Goal: Information Seeking & Learning: Learn about a topic

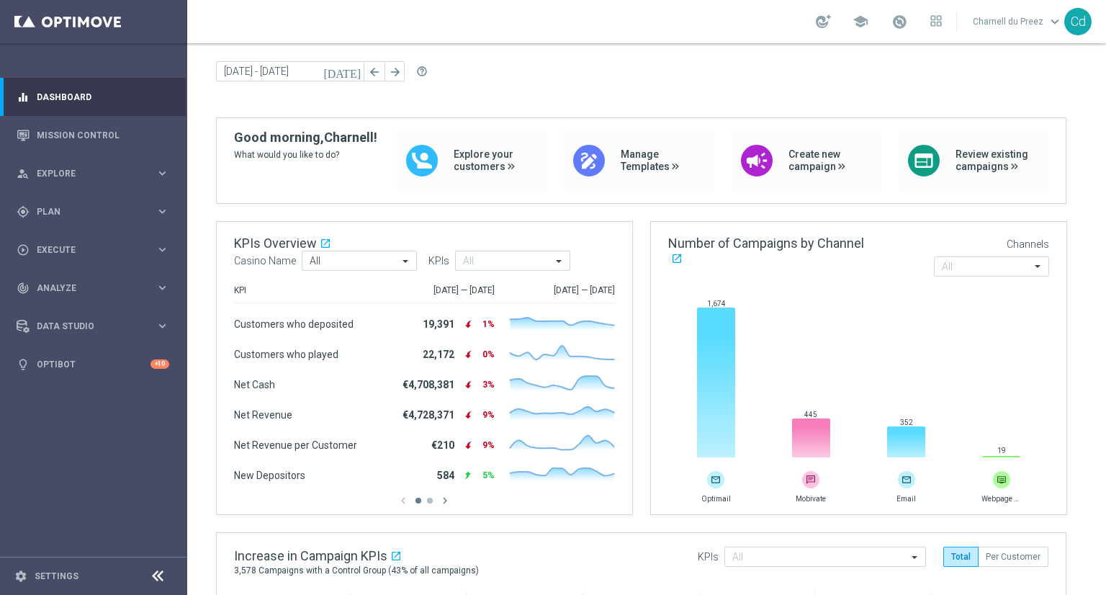
scroll to position [40, 0]
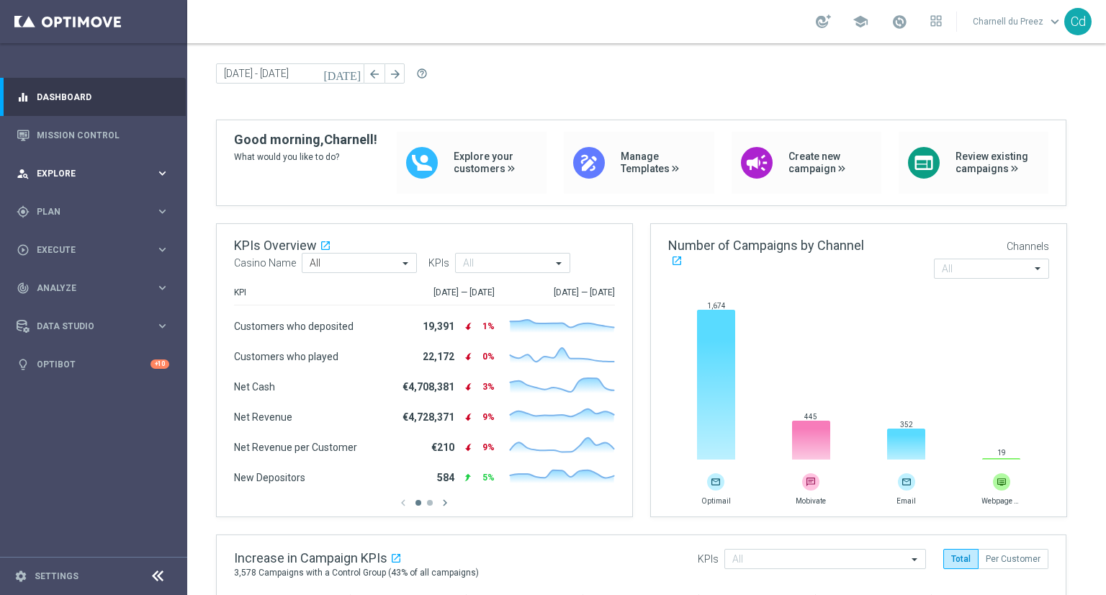
click at [60, 173] on span "Explore" at bounding box center [96, 173] width 119 height 9
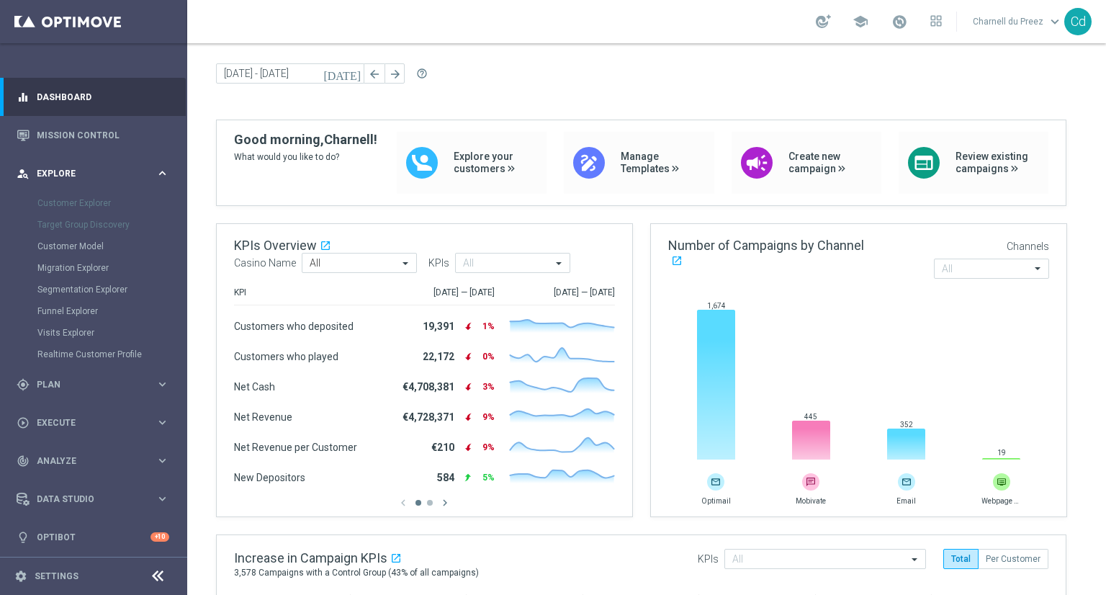
click at [60, 171] on span "Explore" at bounding box center [96, 173] width 119 height 9
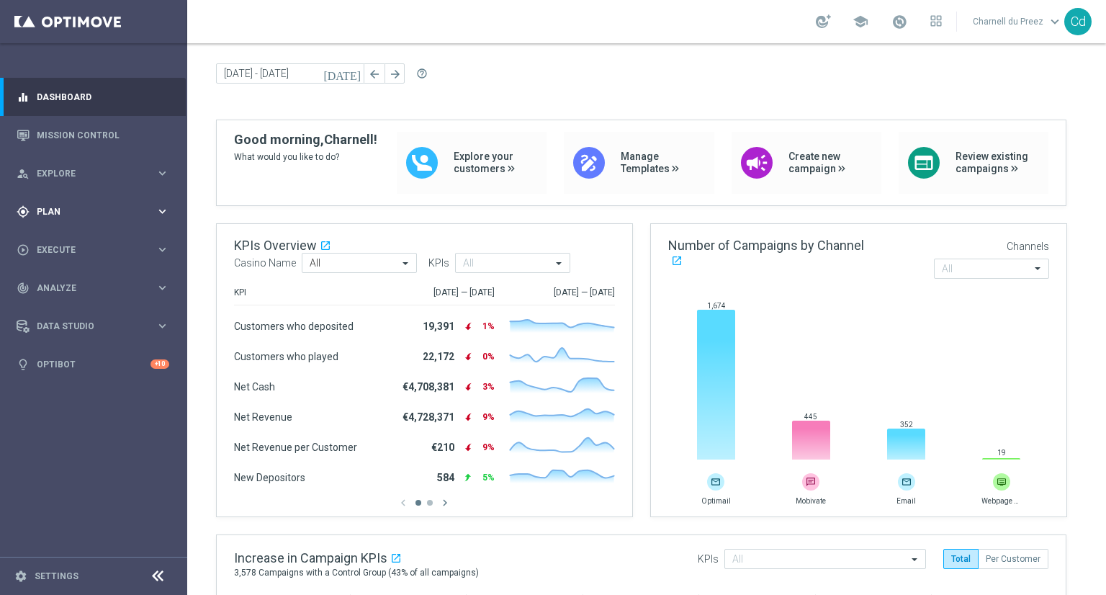
click at [47, 205] on div "gps_fixed Plan" at bounding box center [86, 211] width 139 height 13
click at [63, 287] on span "Templates" at bounding box center [89, 284] width 103 height 9
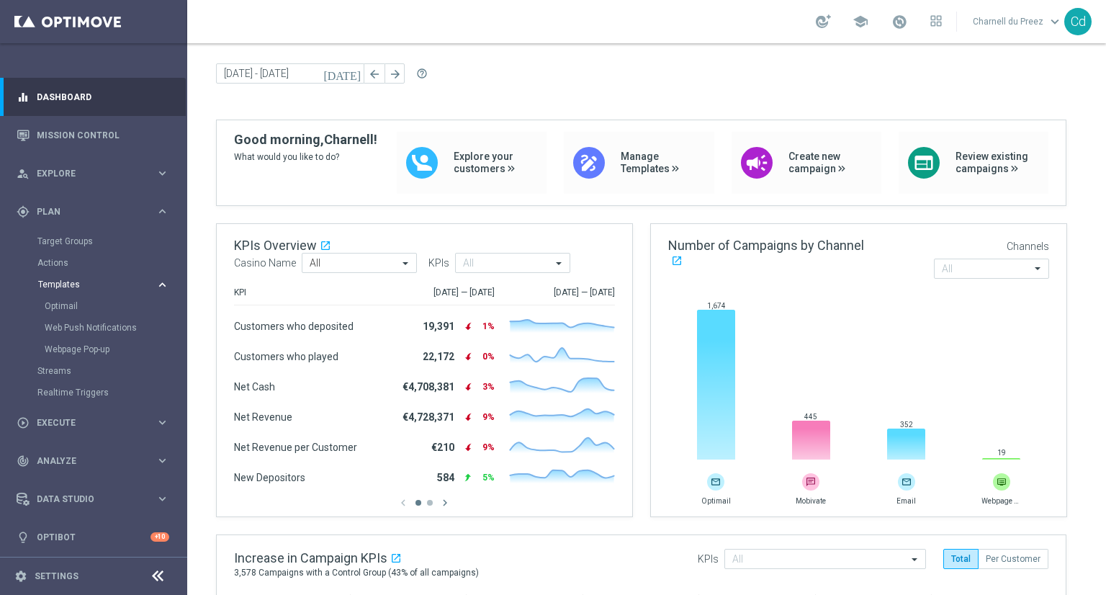
click at [58, 282] on span "Templates" at bounding box center [89, 284] width 103 height 9
click at [58, 287] on span "Templates" at bounding box center [89, 284] width 103 height 9
click at [55, 308] on link "Optimail" at bounding box center [97, 306] width 105 height 12
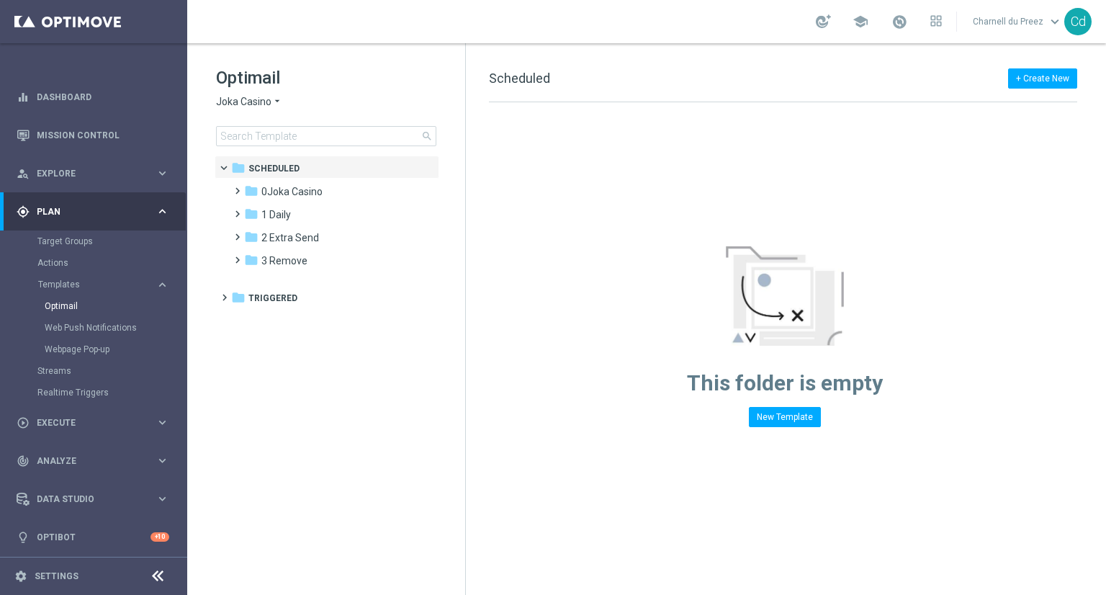
click at [251, 105] on span "Joka Casino" at bounding box center [243, 102] width 55 height 14
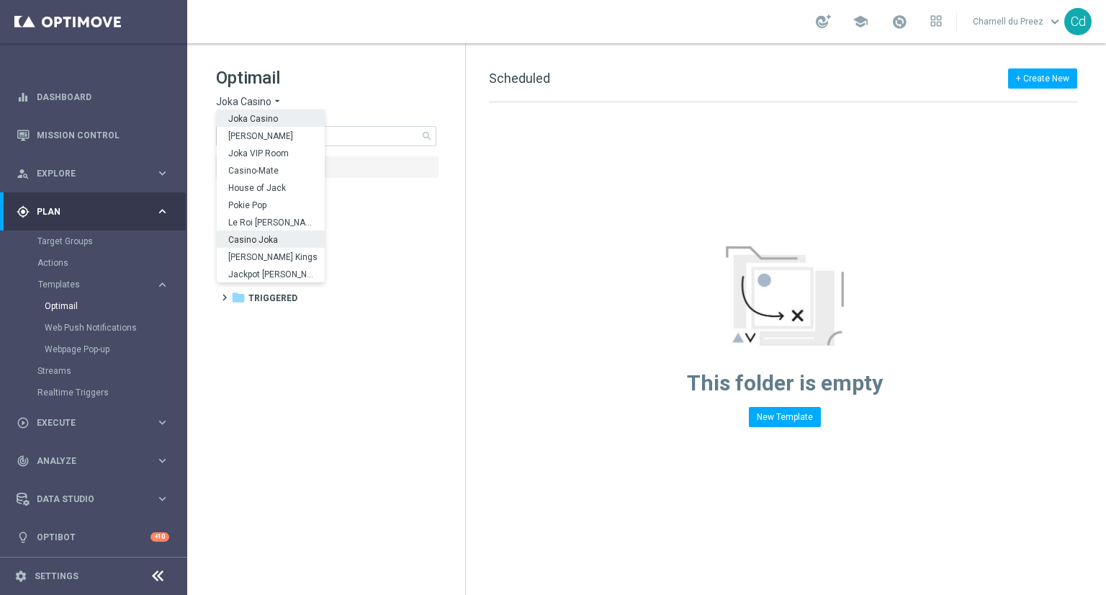
click at [0, 0] on span "Casino Joka" at bounding box center [0, 0] width 0 height 0
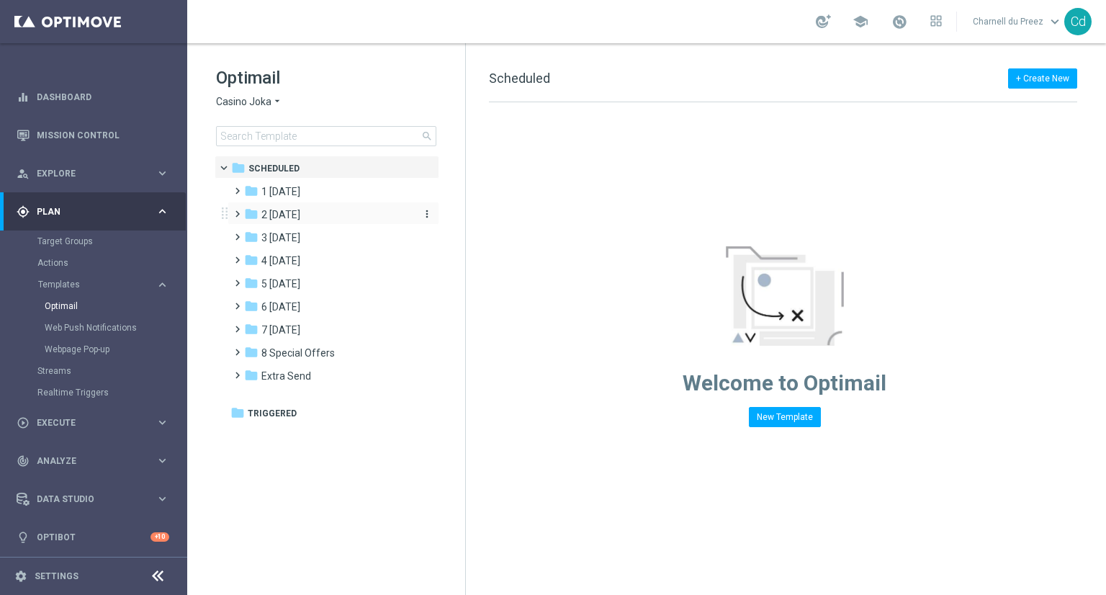
click at [284, 215] on span "2 [DATE]" at bounding box center [280, 214] width 39 height 13
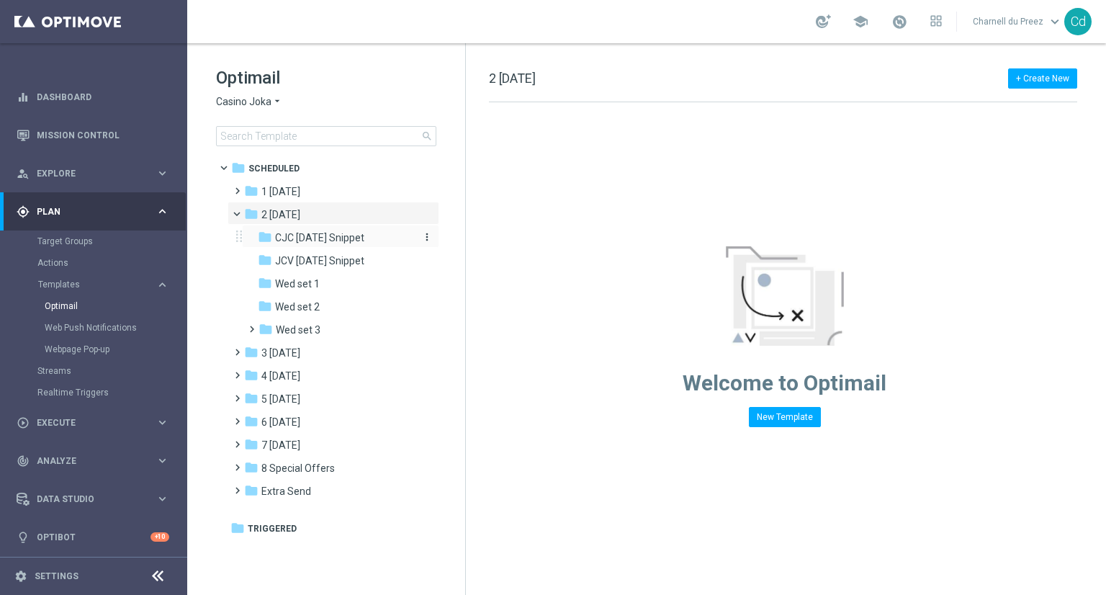
click at [339, 241] on span "CJC [DATE] Snippet" at bounding box center [319, 237] width 89 height 13
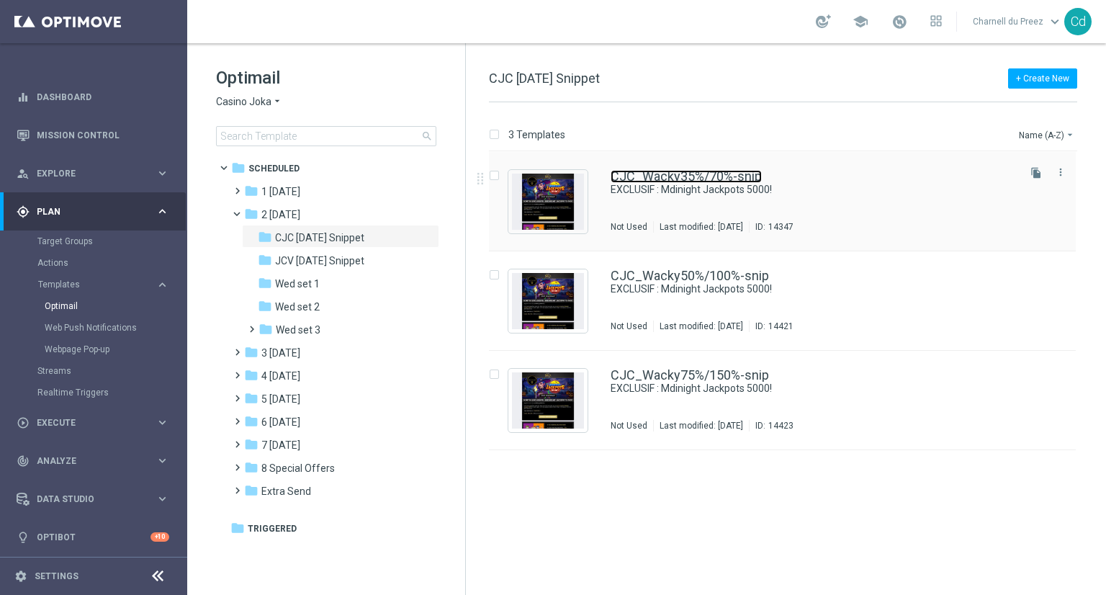
click at [697, 174] on link "CJC_Wacky35%/70%-snip" at bounding box center [686, 176] width 151 height 13
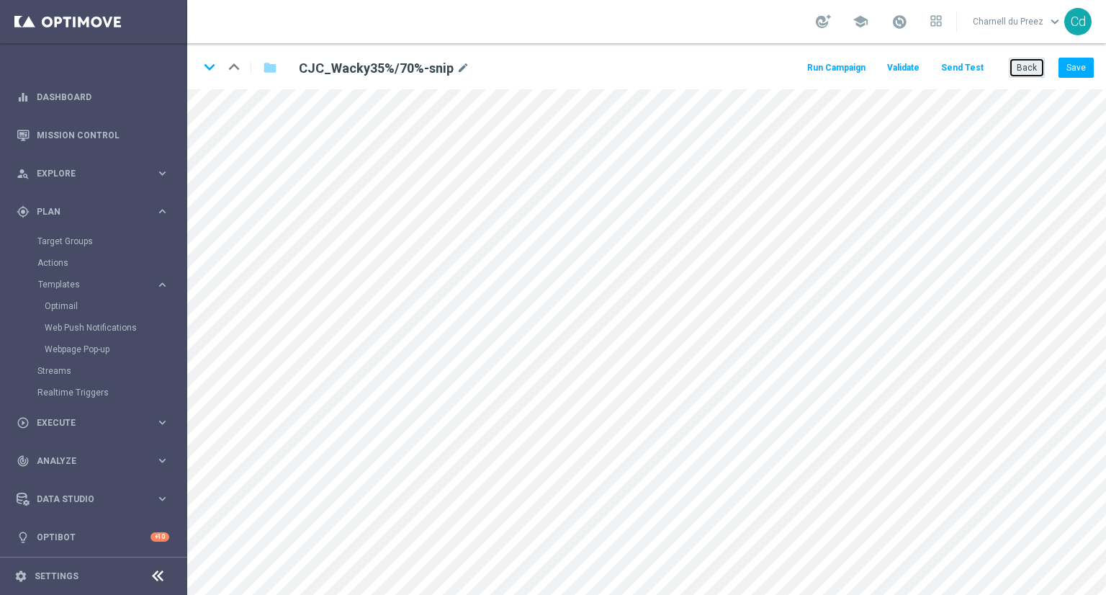
click at [1041, 69] on button "Back" at bounding box center [1027, 68] width 36 height 20
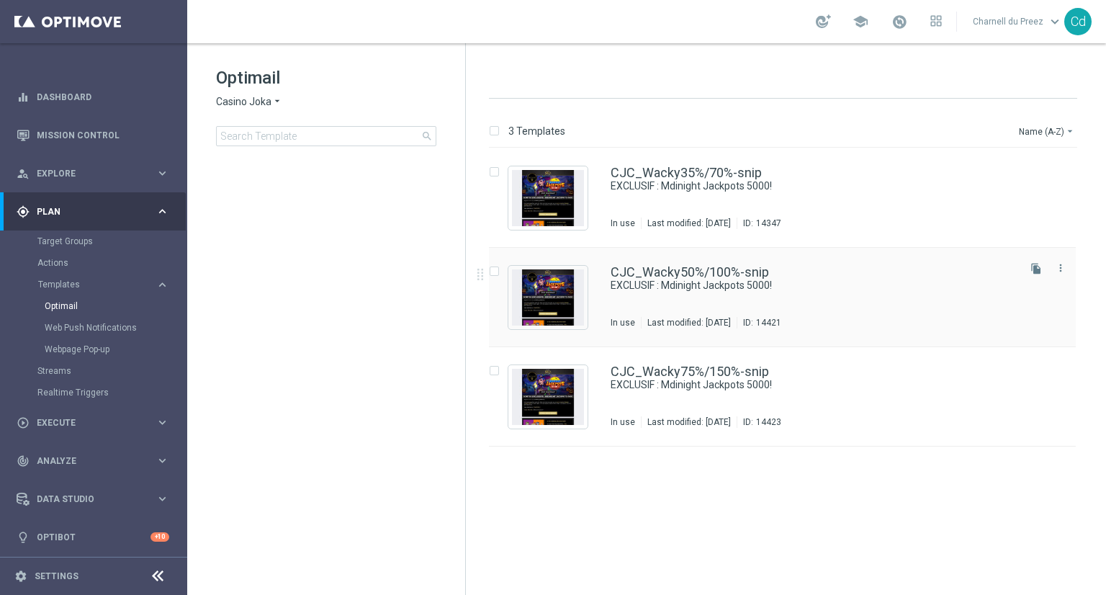
click at [677, 262] on div "CJC_Wacky50%/100%-snip EXCLUSIF : Mdinight Jackpots 5000! In use Last modified:…" at bounding box center [782, 297] width 587 height 99
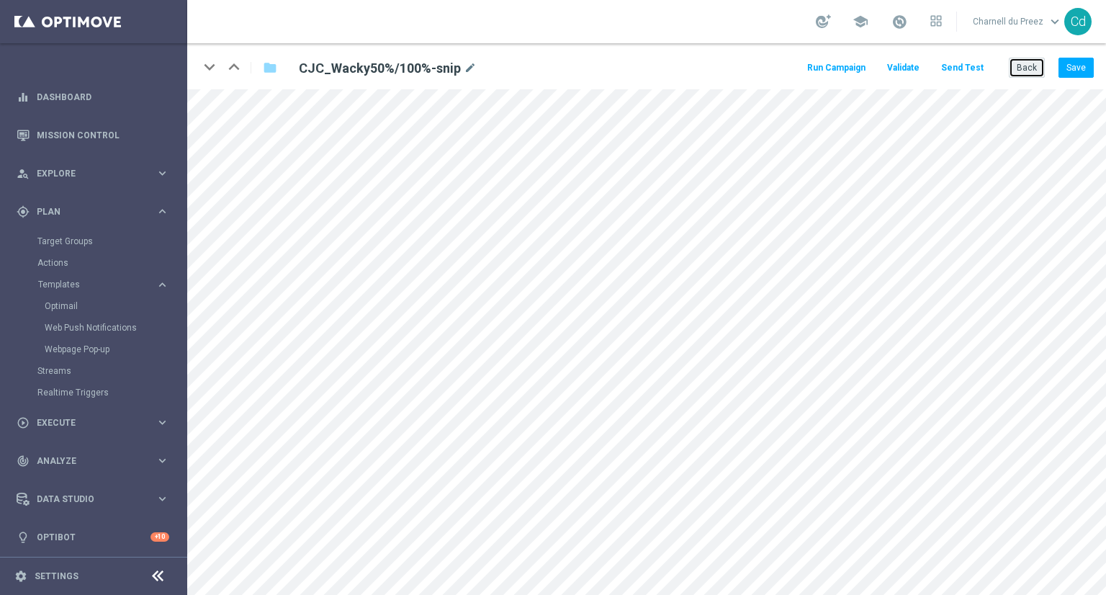
click at [1022, 67] on button "Back" at bounding box center [1027, 68] width 36 height 20
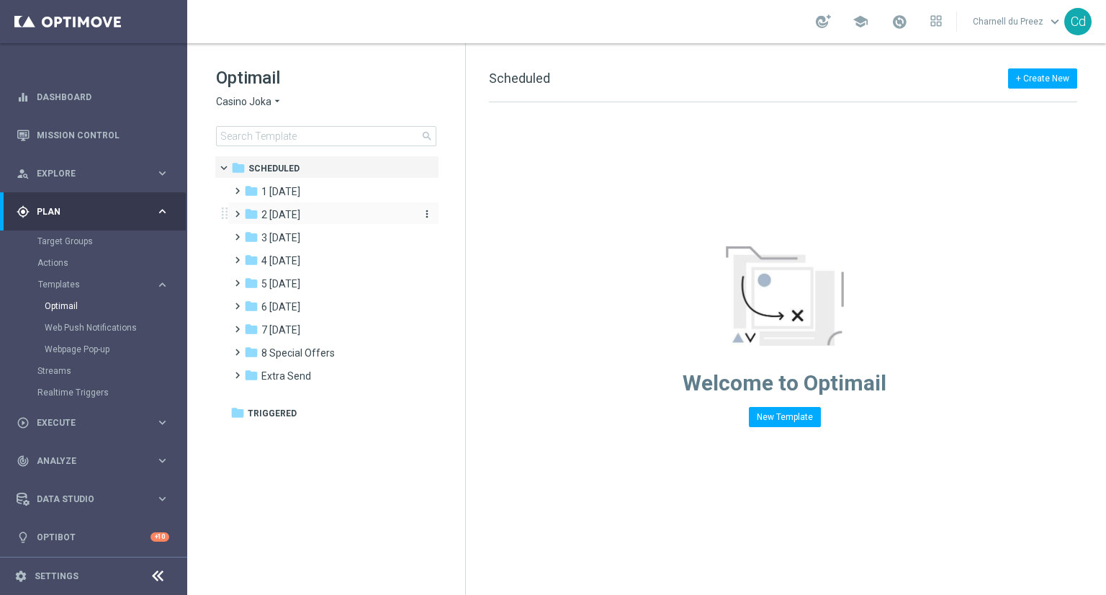
click at [288, 212] on span "2 [DATE]" at bounding box center [280, 214] width 39 height 13
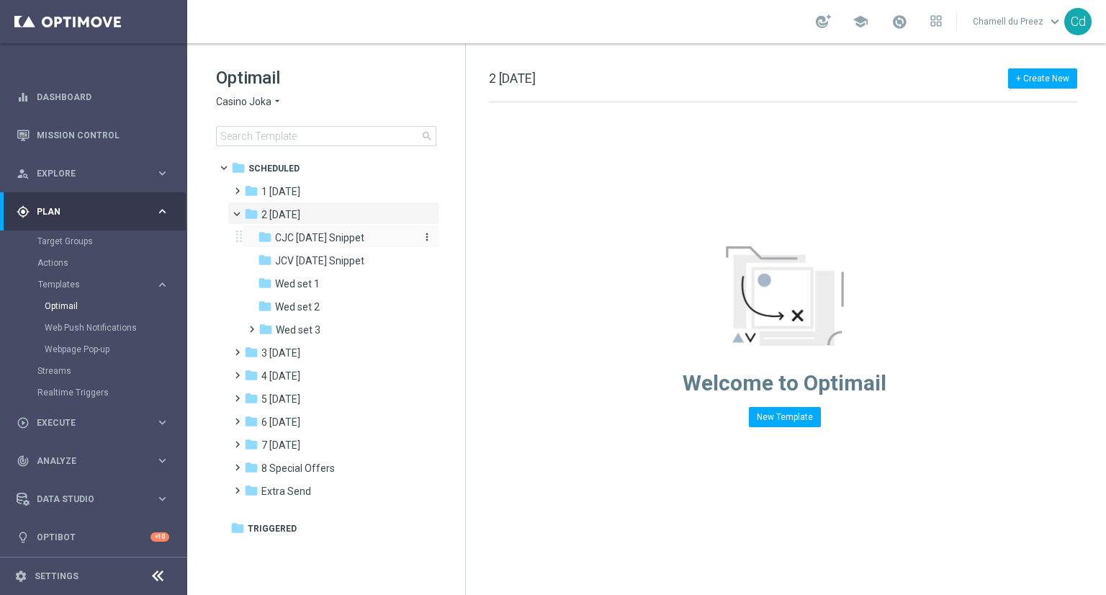
click at [327, 237] on span "CJC [DATE] Snippet" at bounding box center [319, 237] width 89 height 13
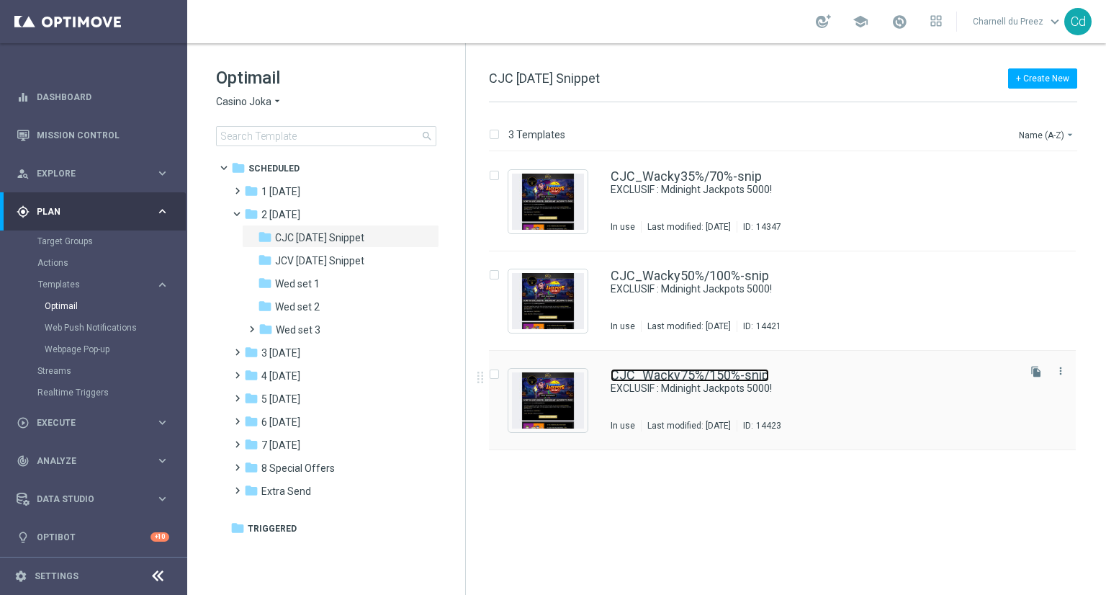
click at [691, 375] on link "CJC_Wacky75%/150%-snip" at bounding box center [690, 375] width 158 height 13
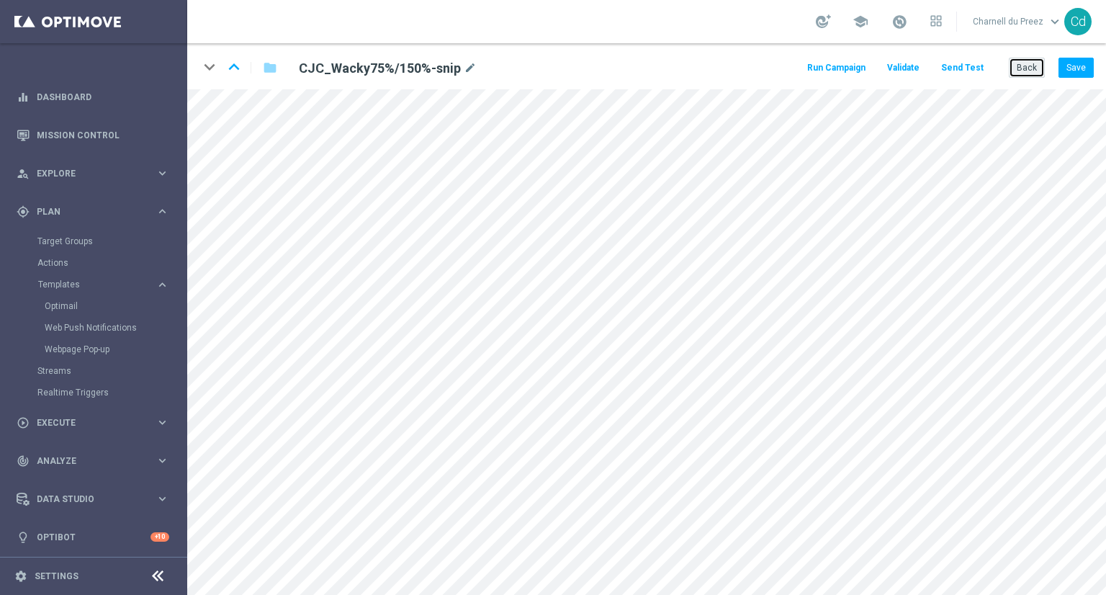
click at [1026, 73] on button "Back" at bounding box center [1027, 68] width 36 height 20
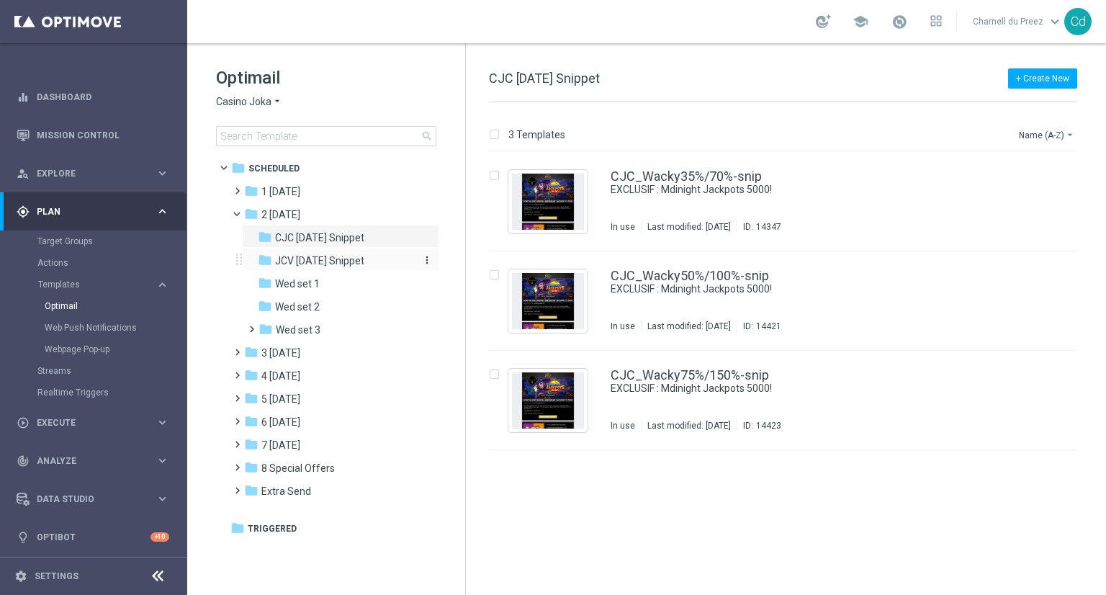
click at [314, 261] on span "JCV [DATE] Snippet" at bounding box center [319, 260] width 89 height 13
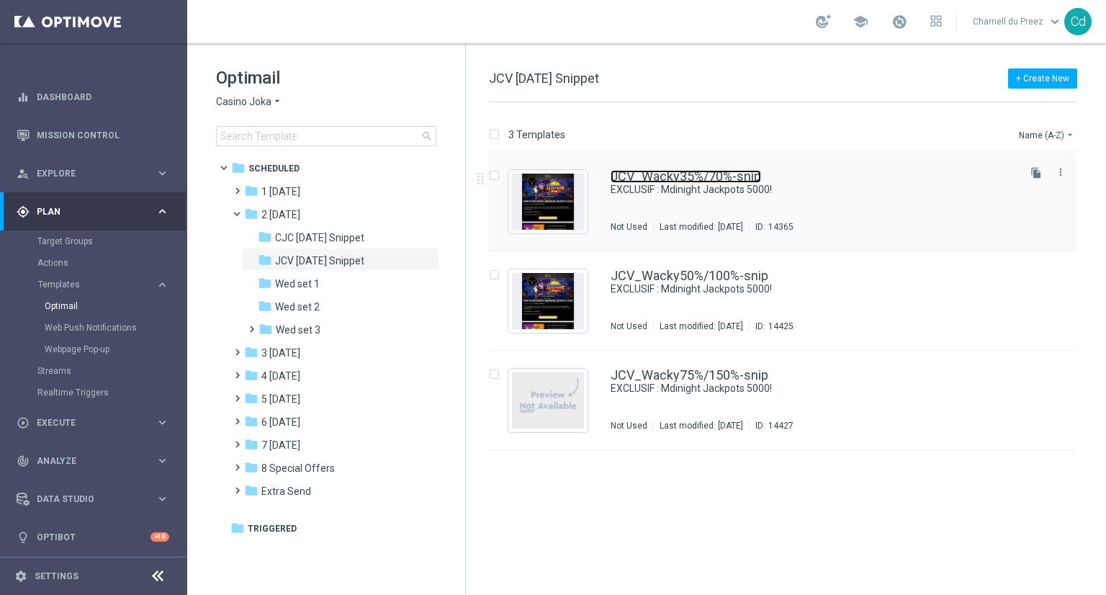
click at [671, 171] on link "JCV_Wacky35%/70%-snip" at bounding box center [686, 176] width 151 height 13
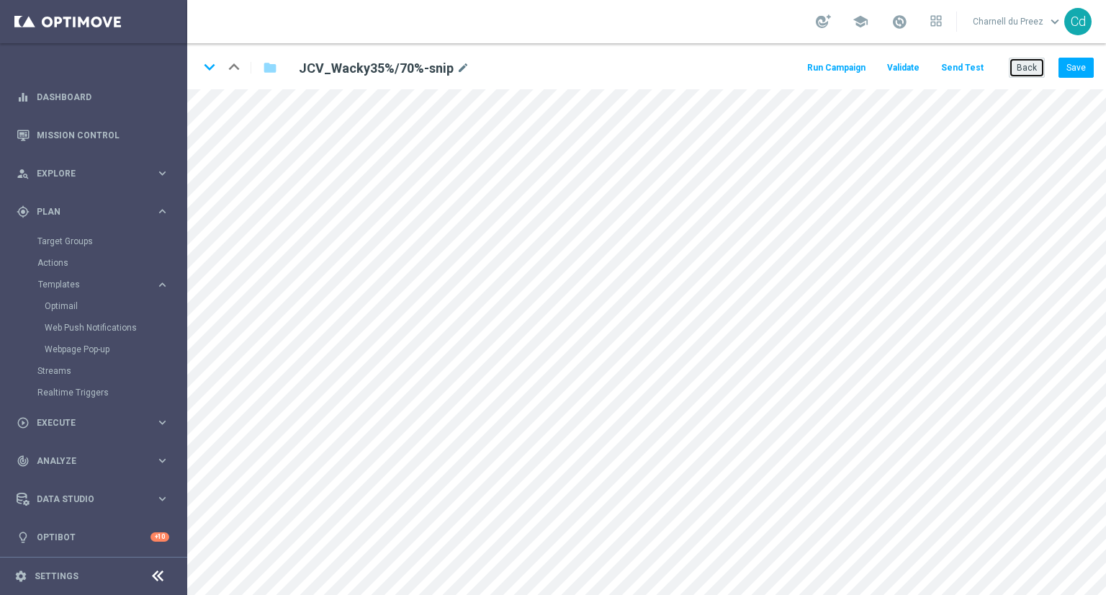
click at [1023, 69] on button "Back" at bounding box center [1027, 68] width 36 height 20
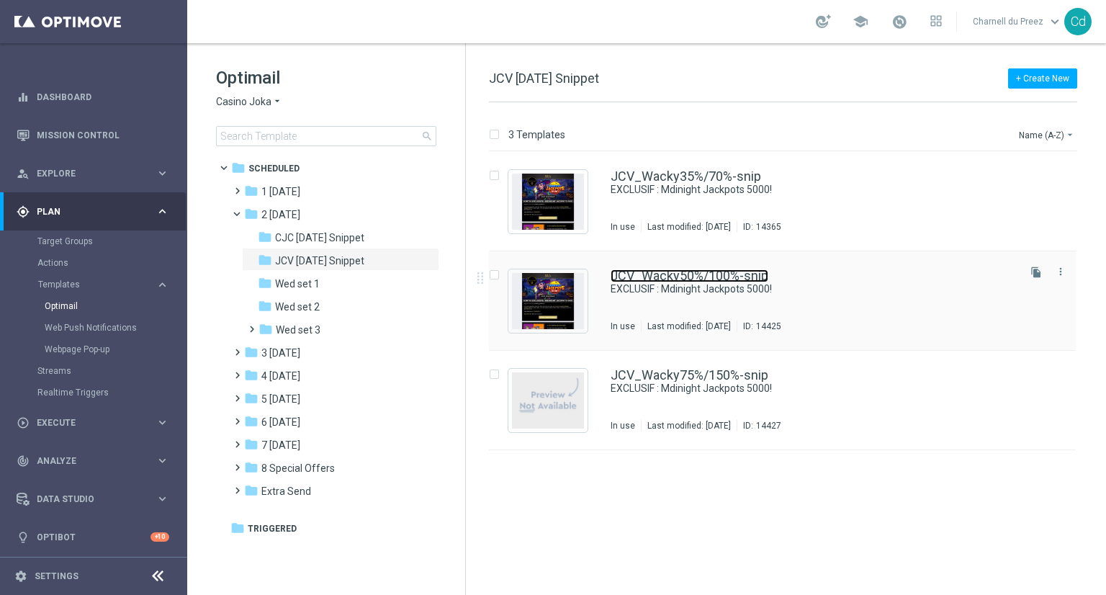
click at [692, 276] on link "JCV_Wacky50%/100%-snip" at bounding box center [690, 275] width 158 height 13
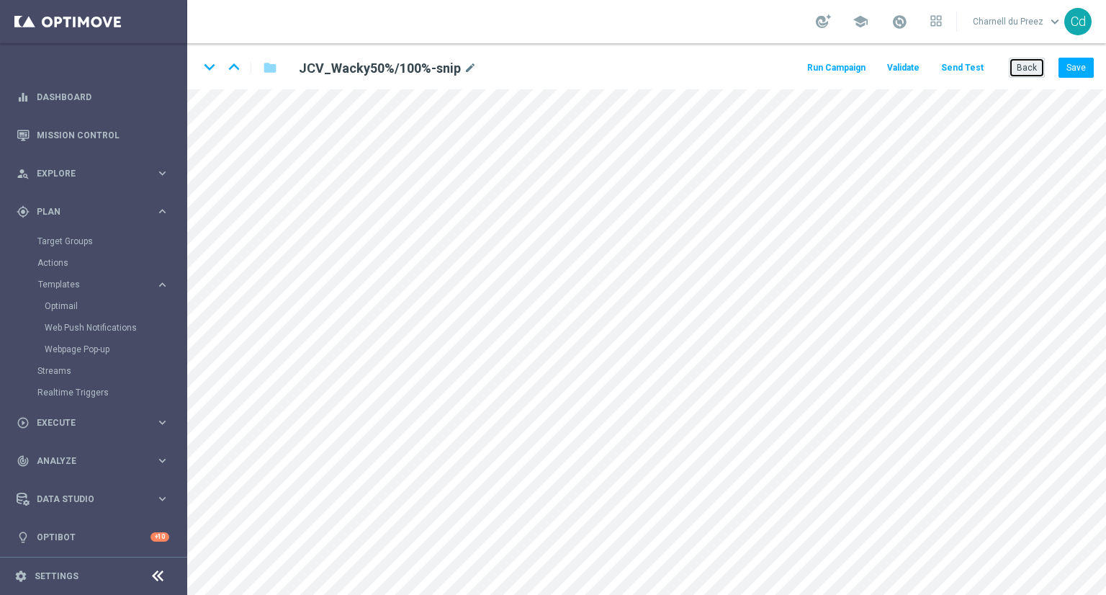
click at [1038, 72] on button "Back" at bounding box center [1027, 68] width 36 height 20
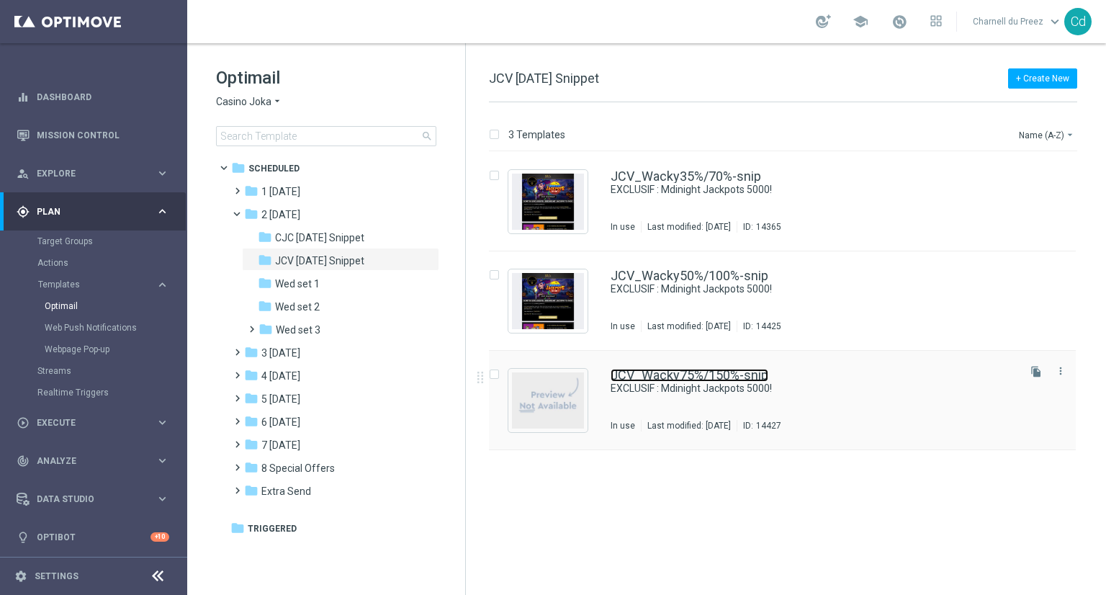
click at [690, 372] on link "JCV_Wacky75%/150%-snip" at bounding box center [690, 375] width 158 height 13
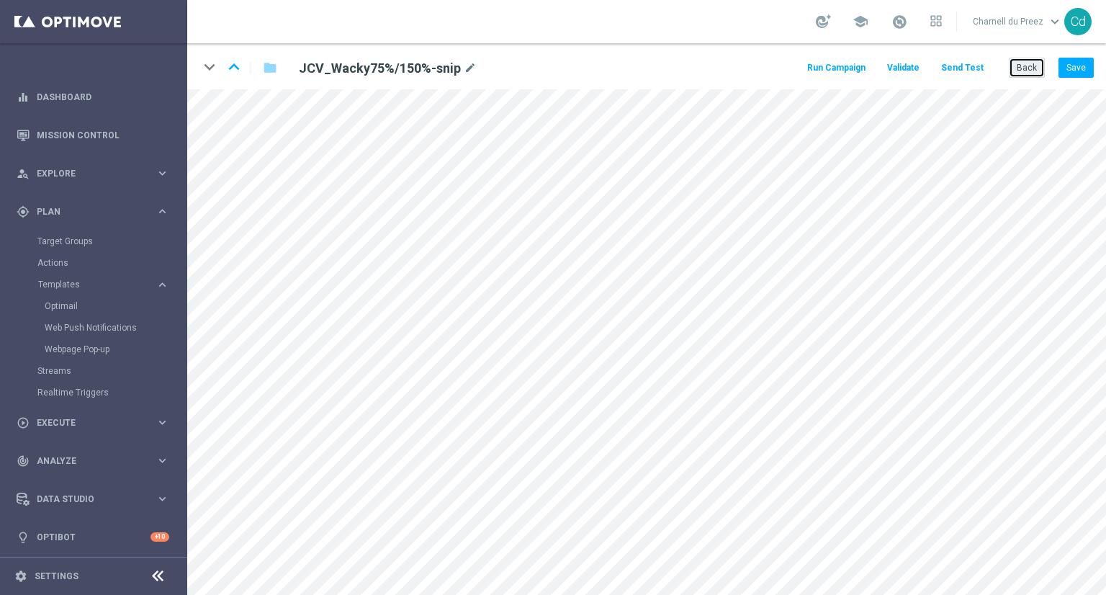
click at [1029, 70] on button "Back" at bounding box center [1027, 68] width 36 height 20
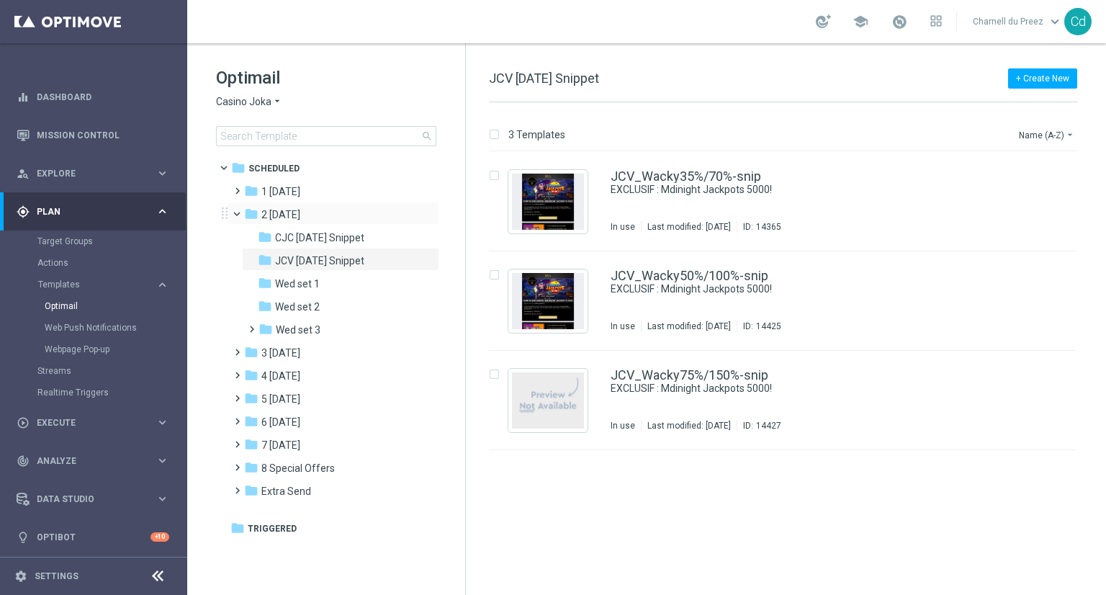
click at [241, 214] on span at bounding box center [244, 210] width 6 height 6
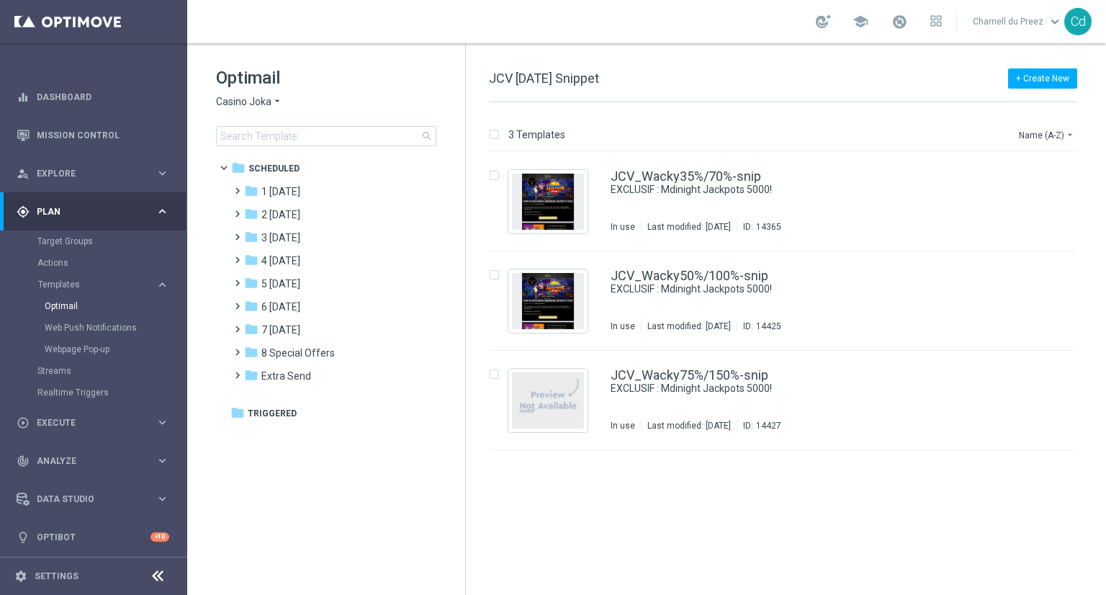
click at [243, 97] on span "Casino Joka" at bounding box center [243, 102] width 55 height 14
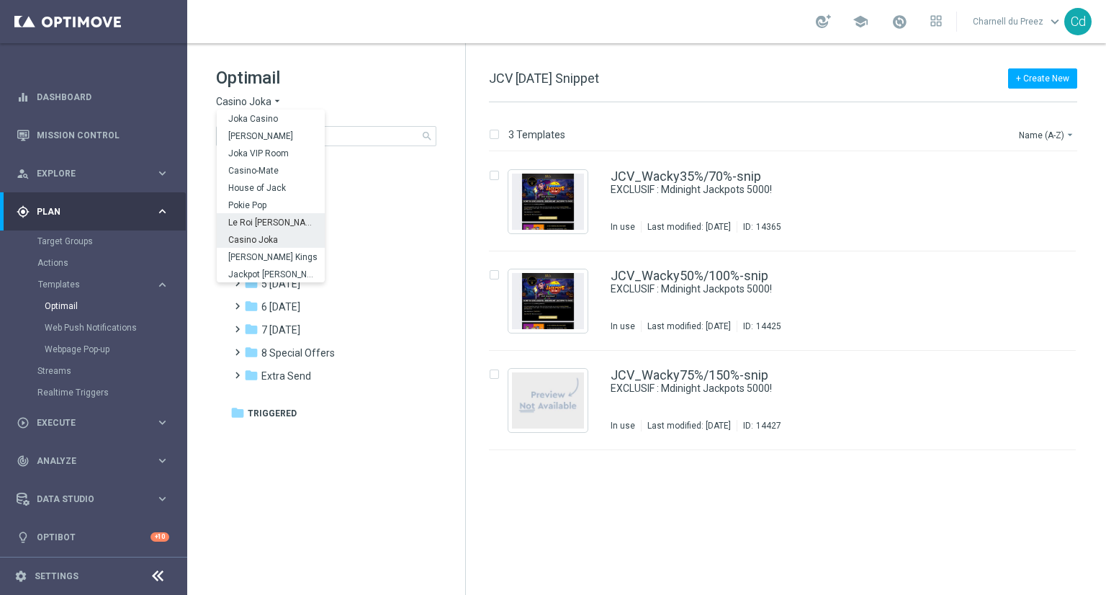
click at [0, 0] on span "Le Roi [PERSON_NAME]" at bounding box center [0, 0] width 0 height 0
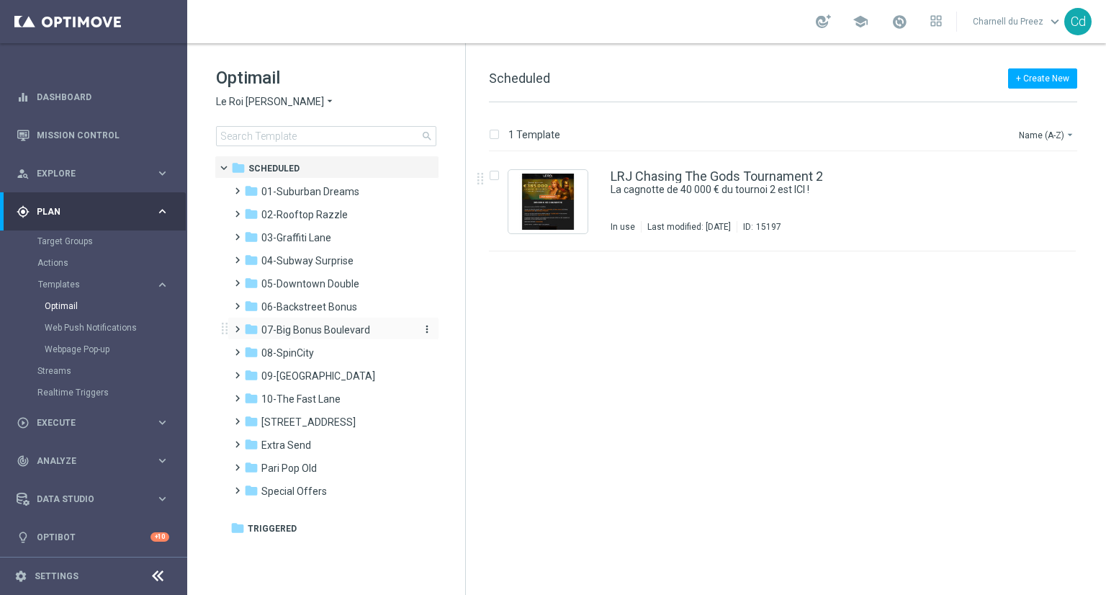
click at [317, 332] on span "07-Big Bonus Boulevard" at bounding box center [315, 329] width 109 height 13
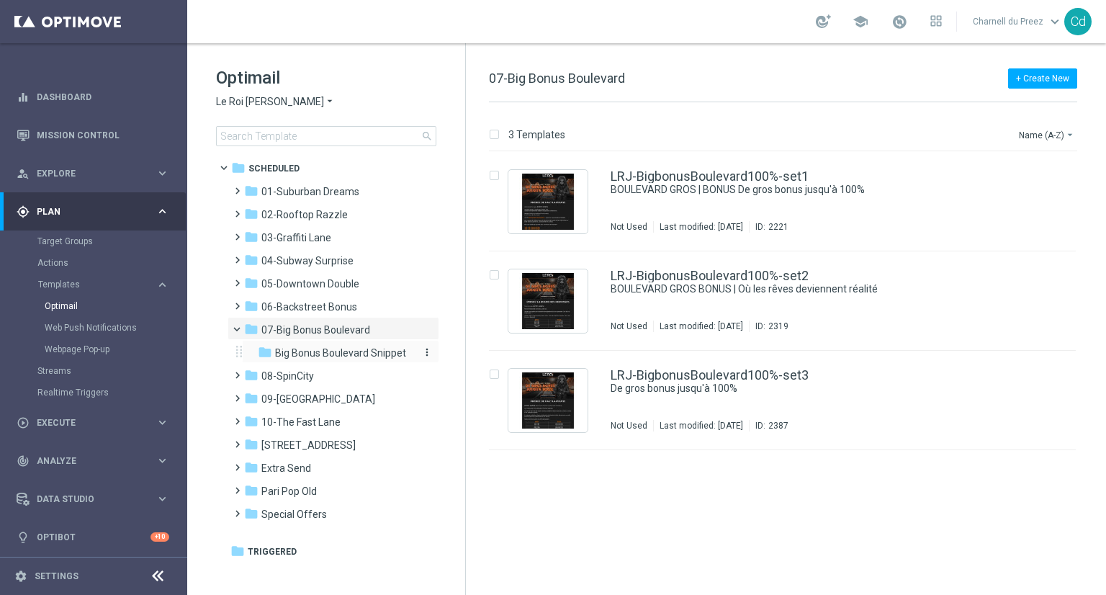
click at [351, 354] on span "Big Bonus Boulevard Snippet" at bounding box center [340, 352] width 131 height 13
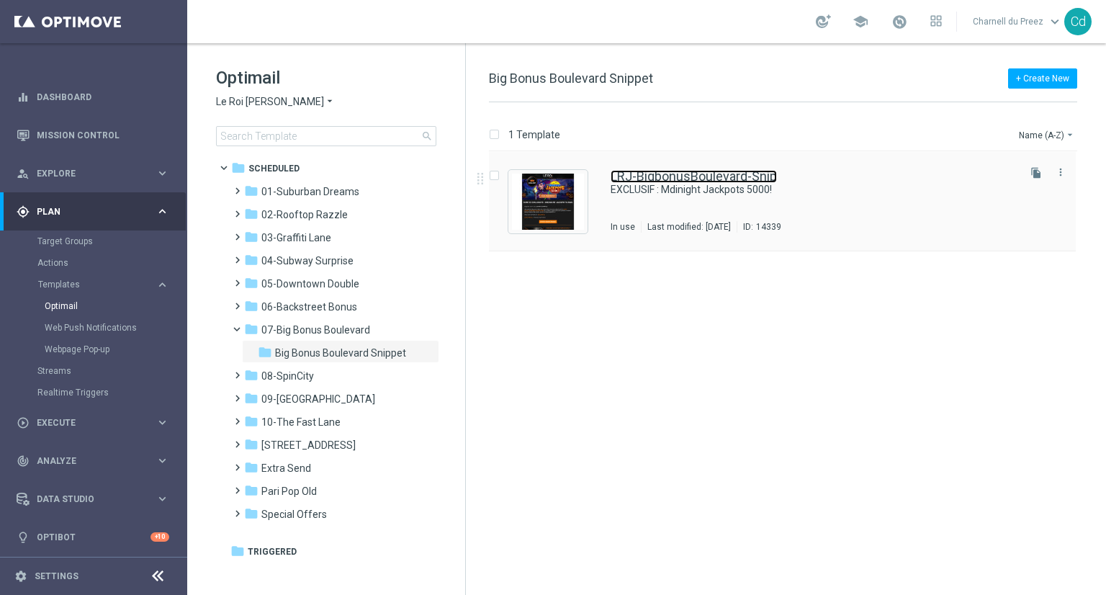
click at [687, 175] on link "LRJ-BigbonusBoulevard-Snip" at bounding box center [694, 176] width 166 height 13
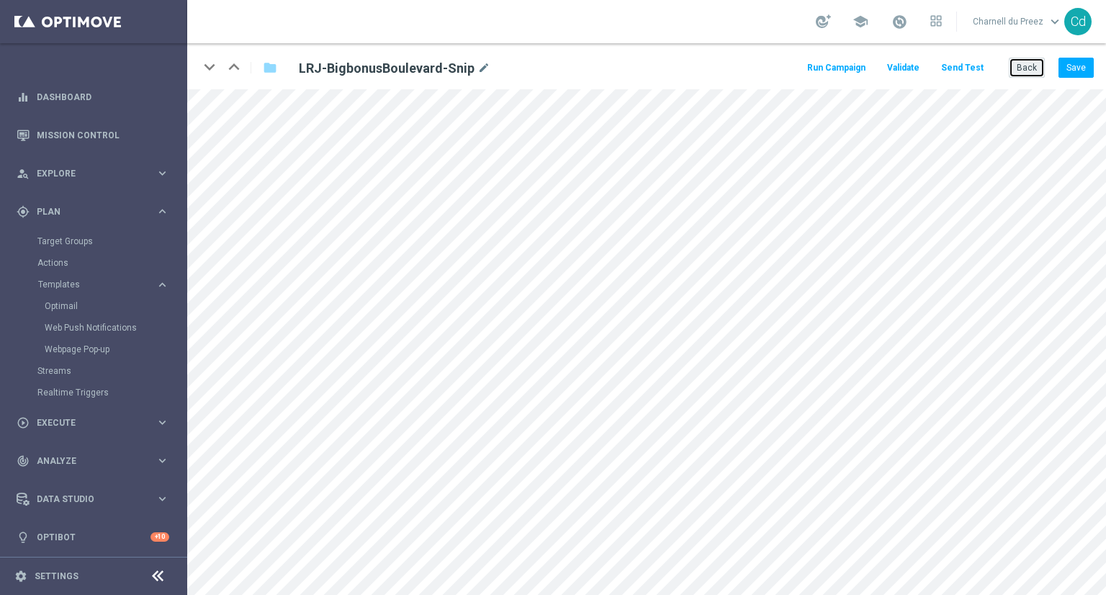
click at [1036, 68] on button "Back" at bounding box center [1027, 68] width 36 height 20
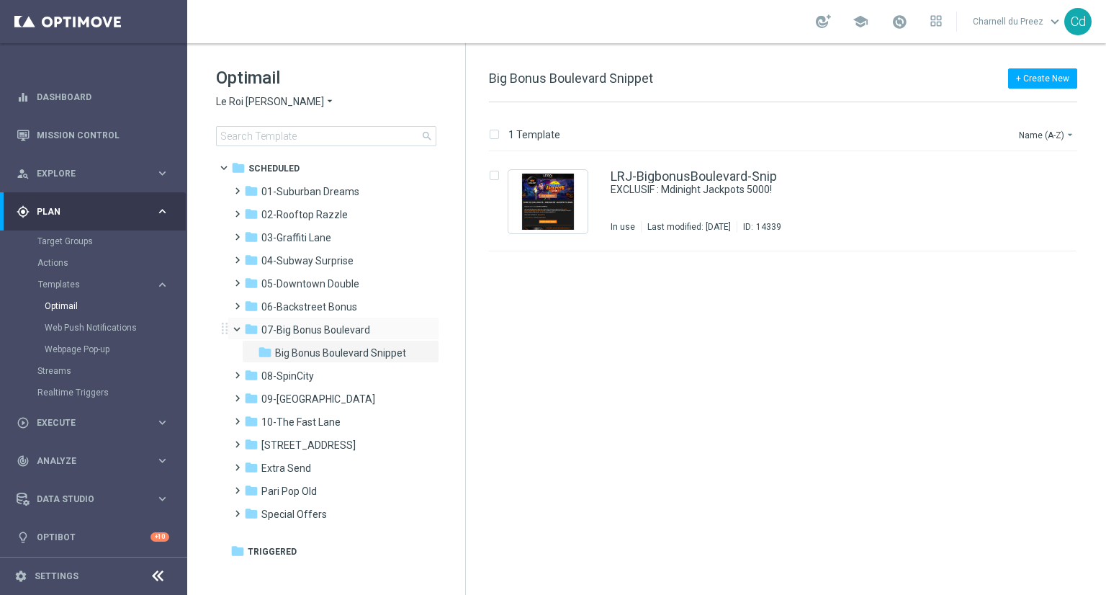
click at [241, 327] on span at bounding box center [244, 326] width 6 height 6
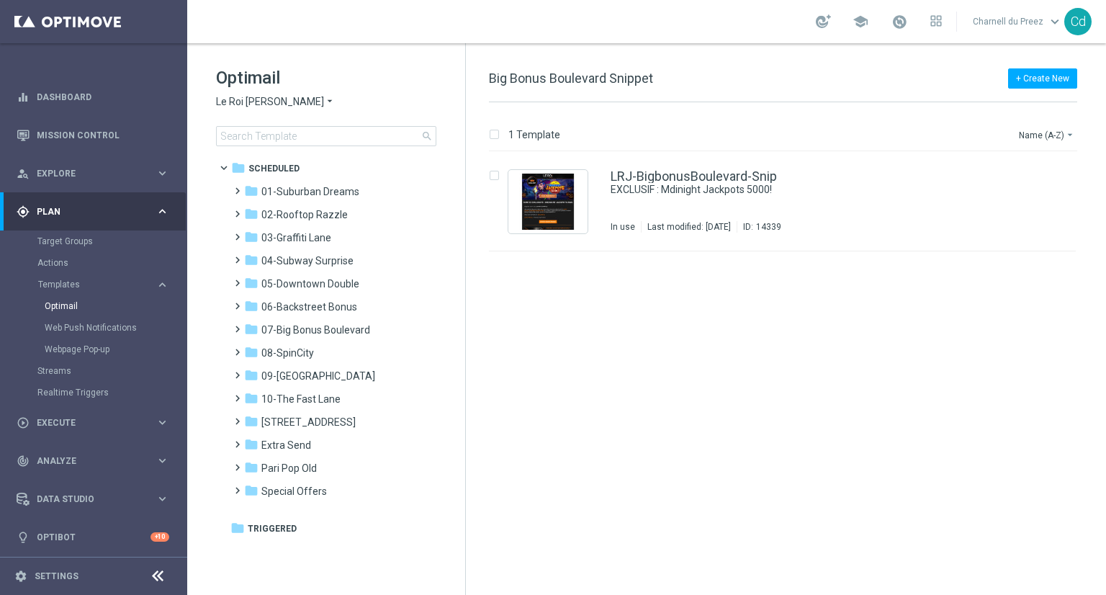
click at [254, 99] on span "Le Roi [PERSON_NAME]" at bounding box center [270, 102] width 108 height 14
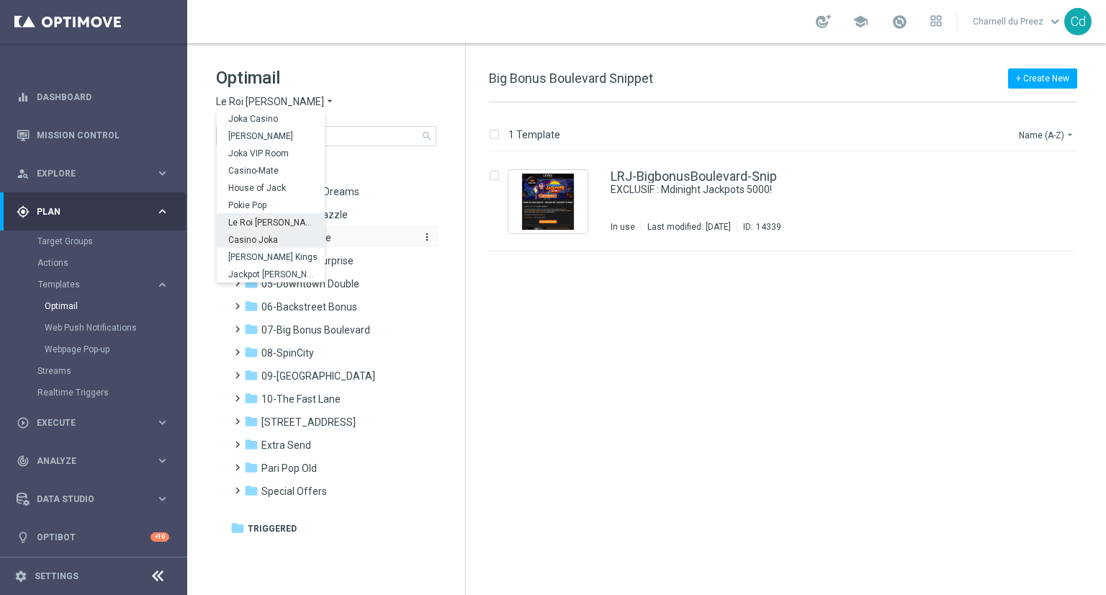
click at [0, 0] on span "Casino Joka" at bounding box center [0, 0] width 0 height 0
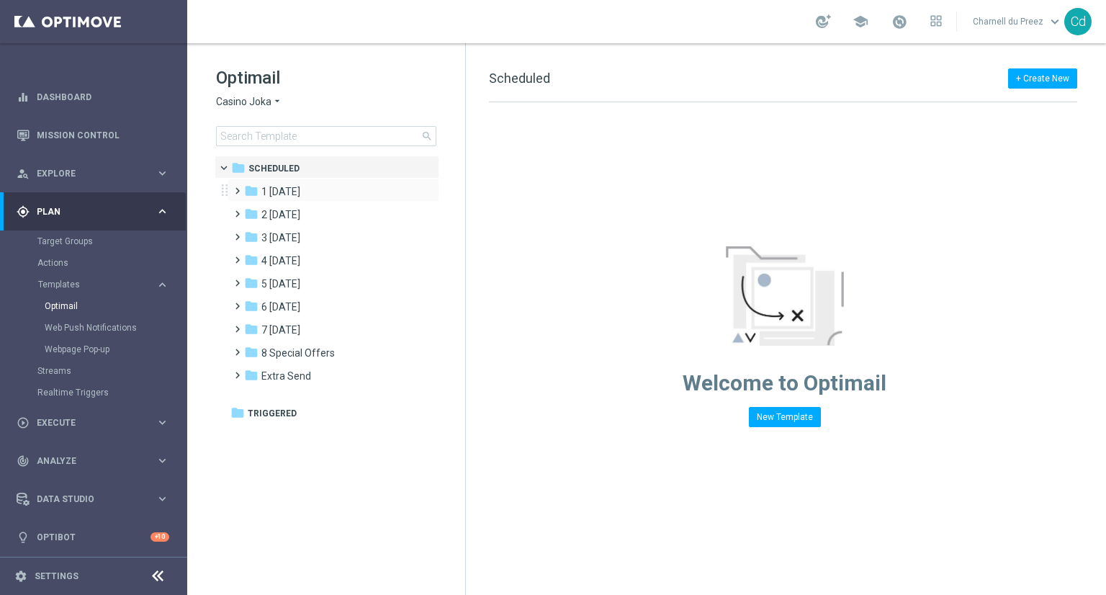
click at [237, 187] on span at bounding box center [234, 184] width 6 height 6
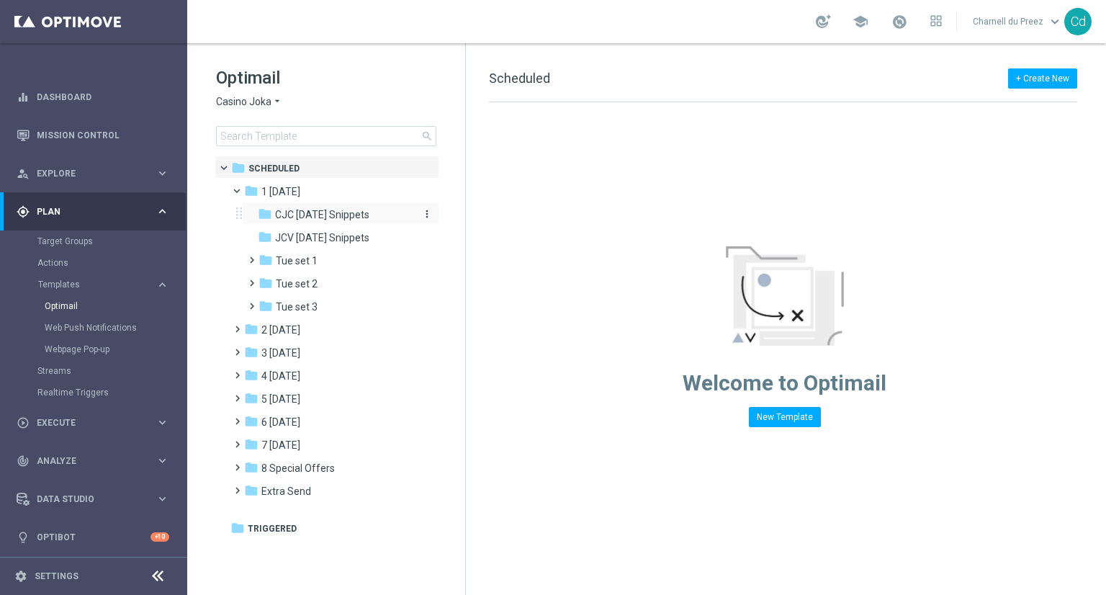
click at [333, 218] on span "CJC [DATE] Snippets" at bounding box center [322, 214] width 94 height 13
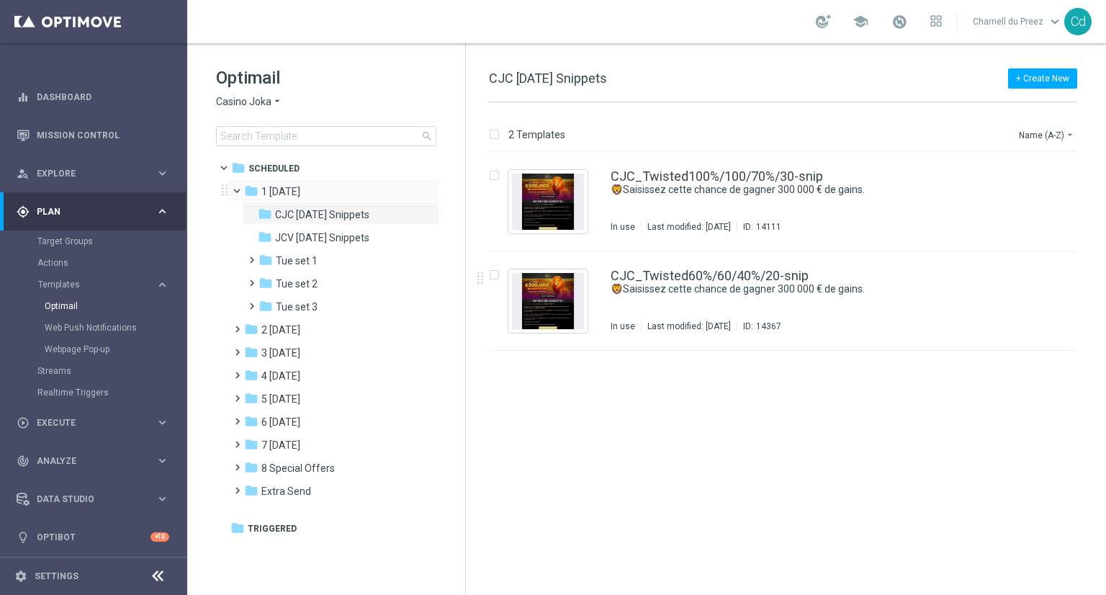
click at [241, 188] on span at bounding box center [244, 187] width 6 height 6
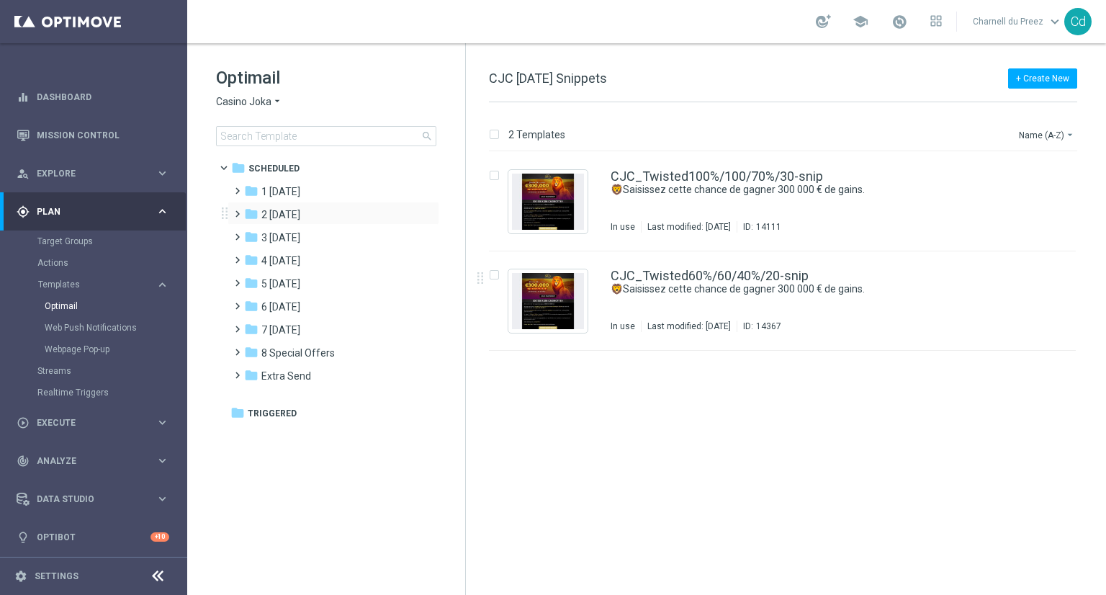
click at [236, 210] on span at bounding box center [234, 208] width 6 height 6
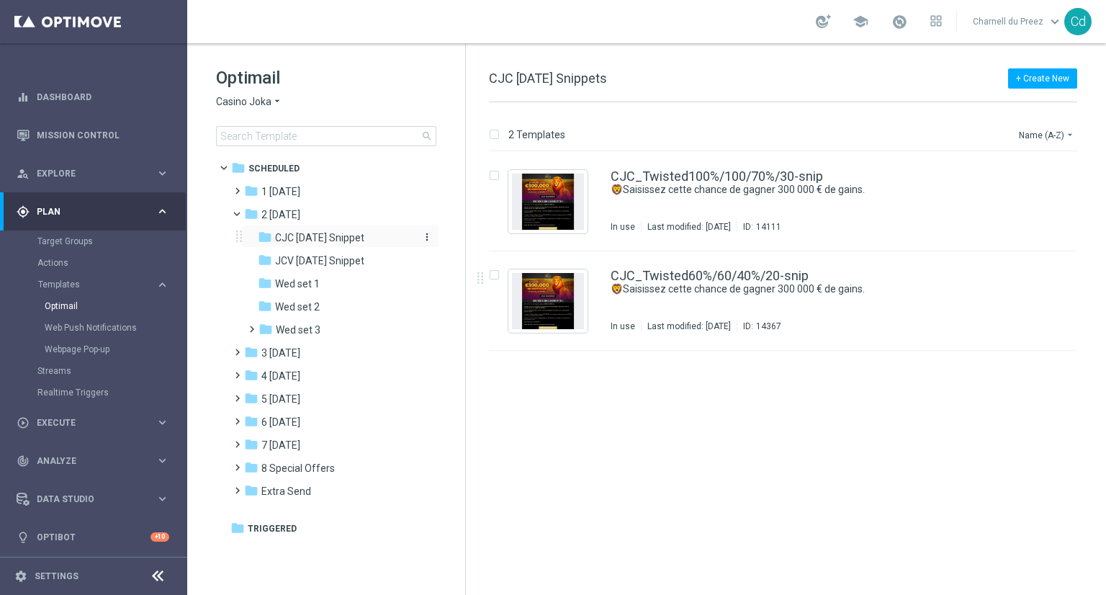
click at [331, 236] on span "CJC [DATE] Snippet" at bounding box center [319, 237] width 89 height 13
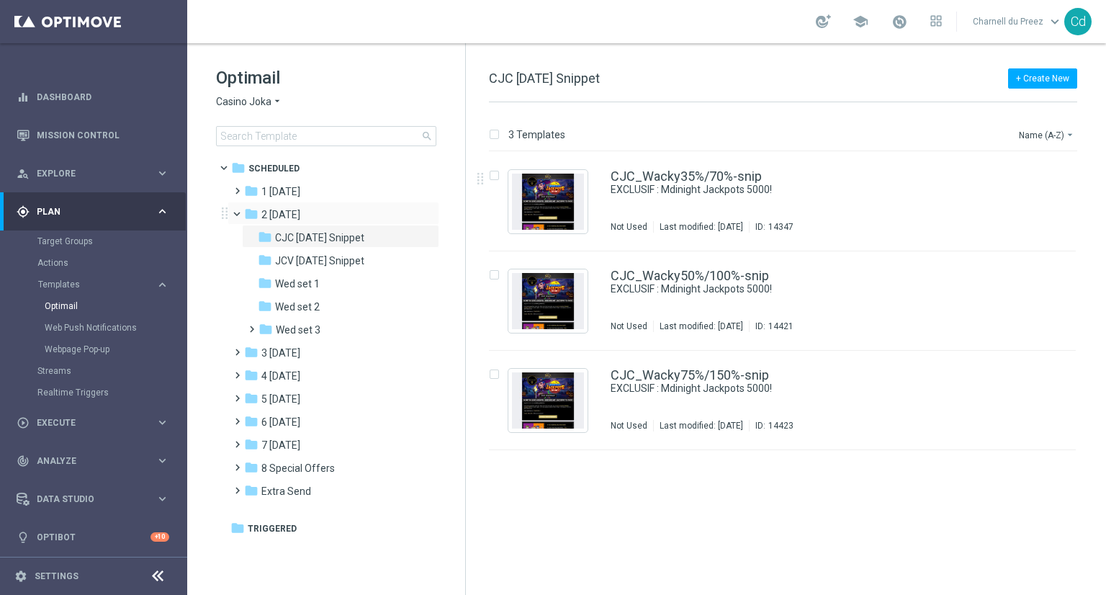
click at [241, 212] on span at bounding box center [244, 210] width 6 height 6
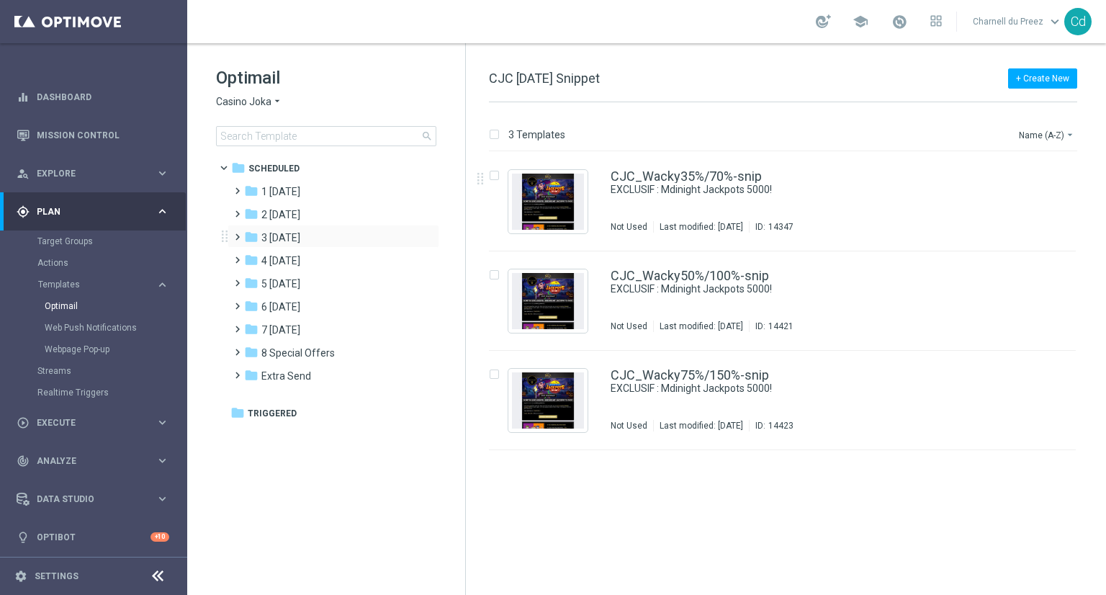
click at [238, 233] on span at bounding box center [234, 231] width 6 height 6
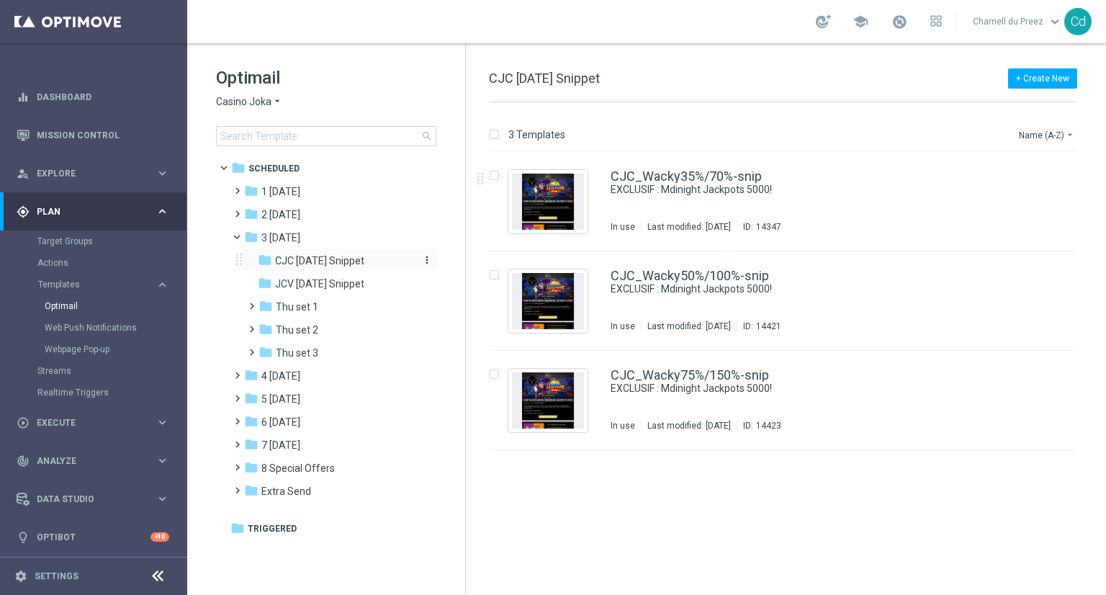
click at [311, 254] on span "CJC [DATE] Snippet" at bounding box center [319, 260] width 89 height 13
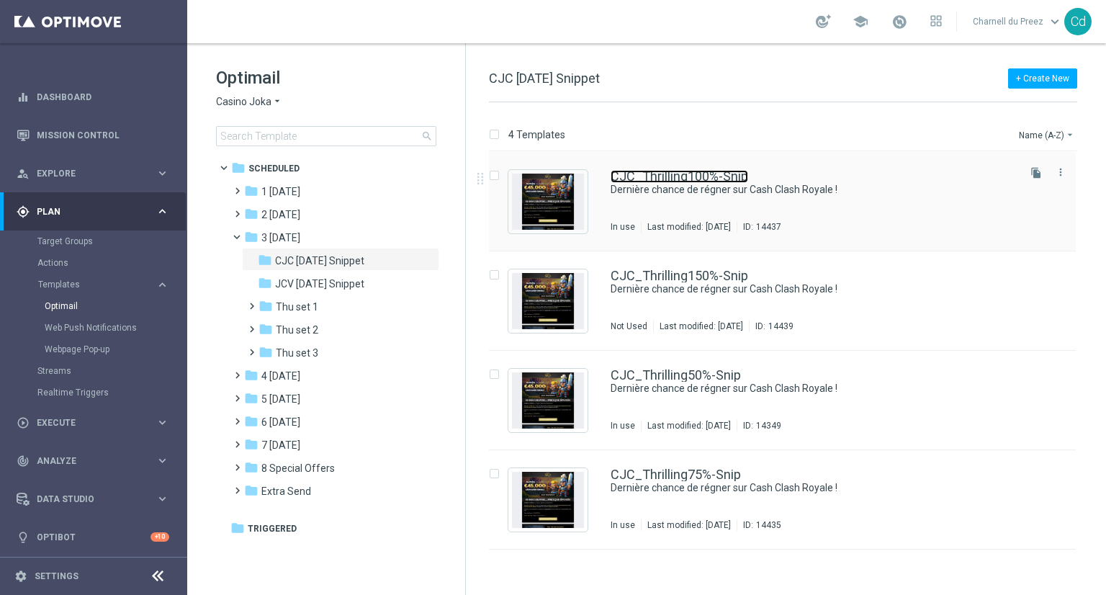
click at [697, 176] on link "CJC_Thrilling100%-Snip" at bounding box center [680, 176] width 138 height 13
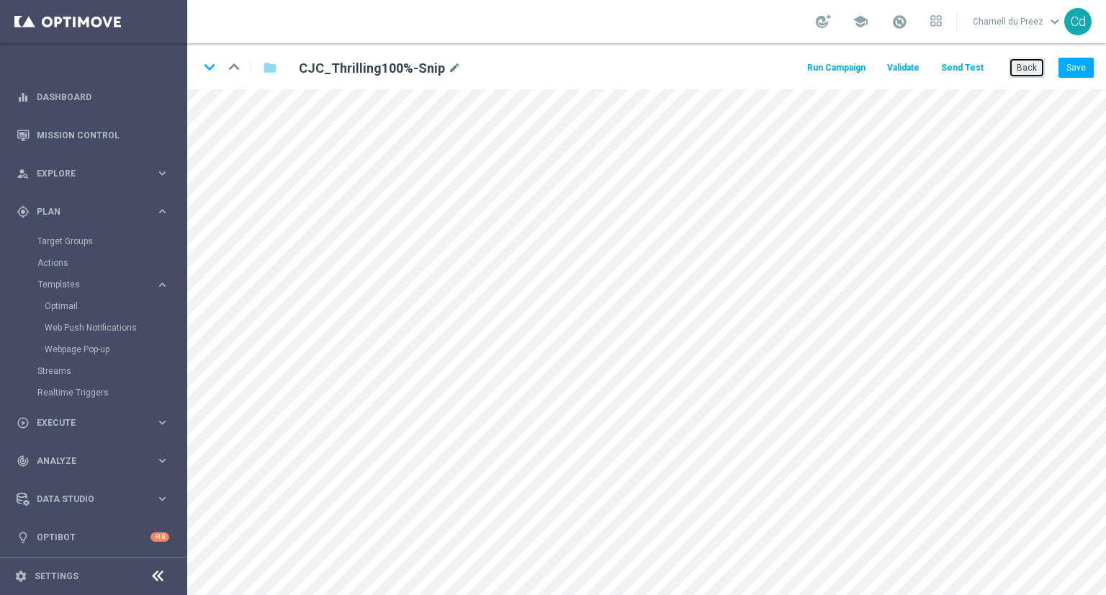
click at [1027, 67] on button "Back" at bounding box center [1027, 68] width 36 height 20
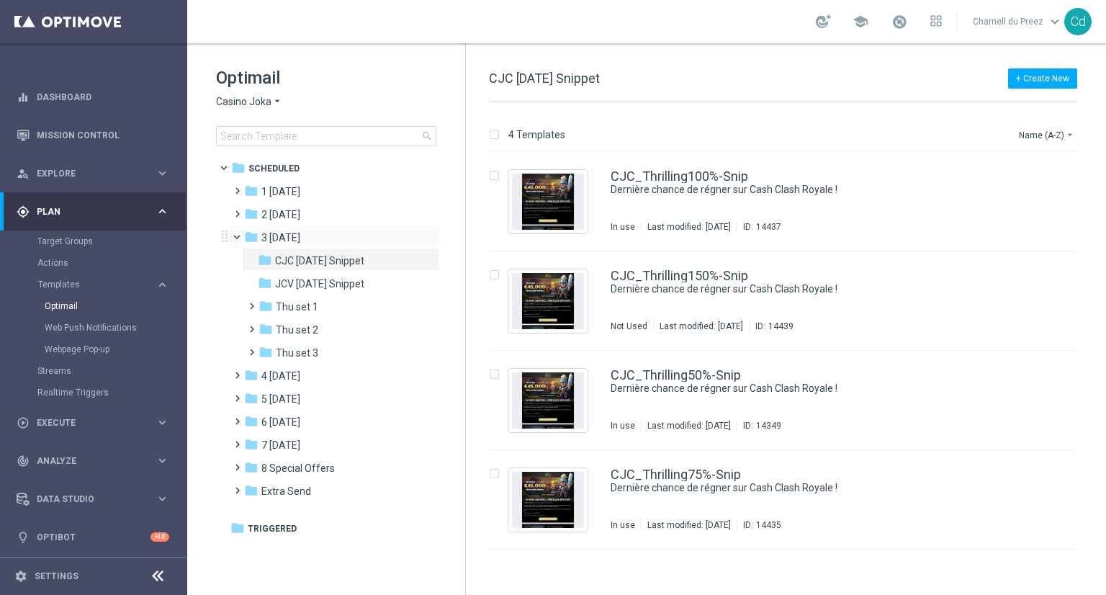
click at [241, 237] on span at bounding box center [244, 233] width 6 height 6
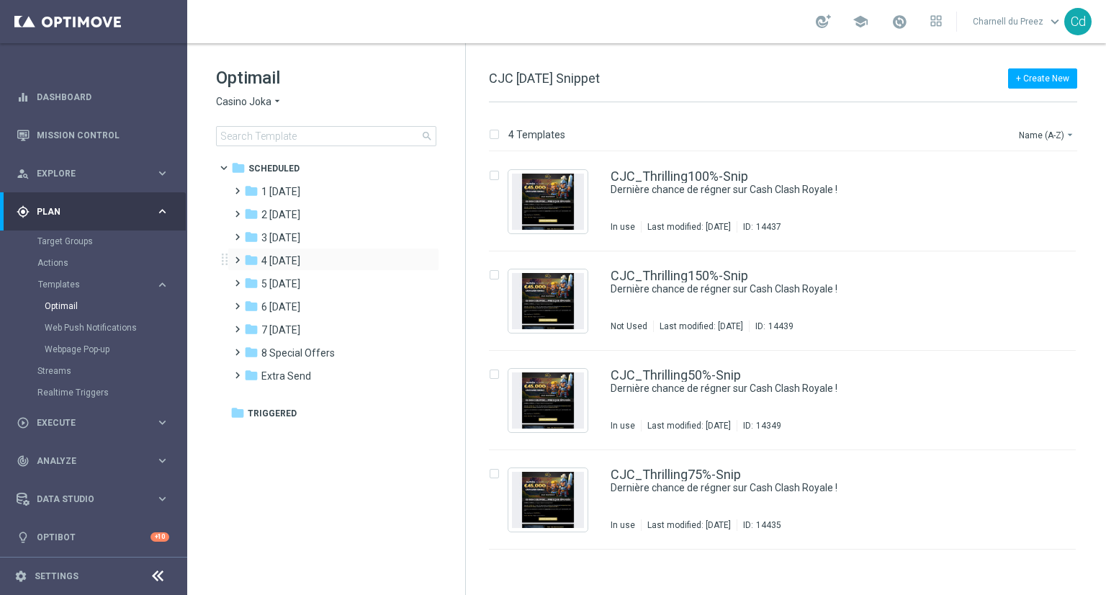
click at [238, 256] on span at bounding box center [234, 254] width 6 height 6
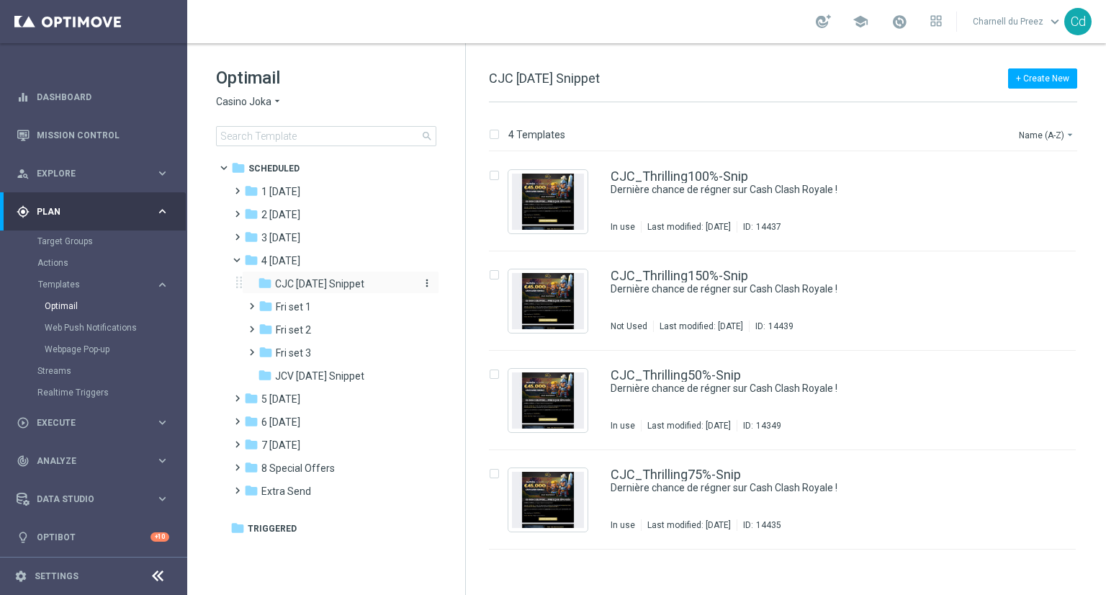
click at [328, 282] on span "CJC [DATE] Snippet" at bounding box center [319, 283] width 89 height 13
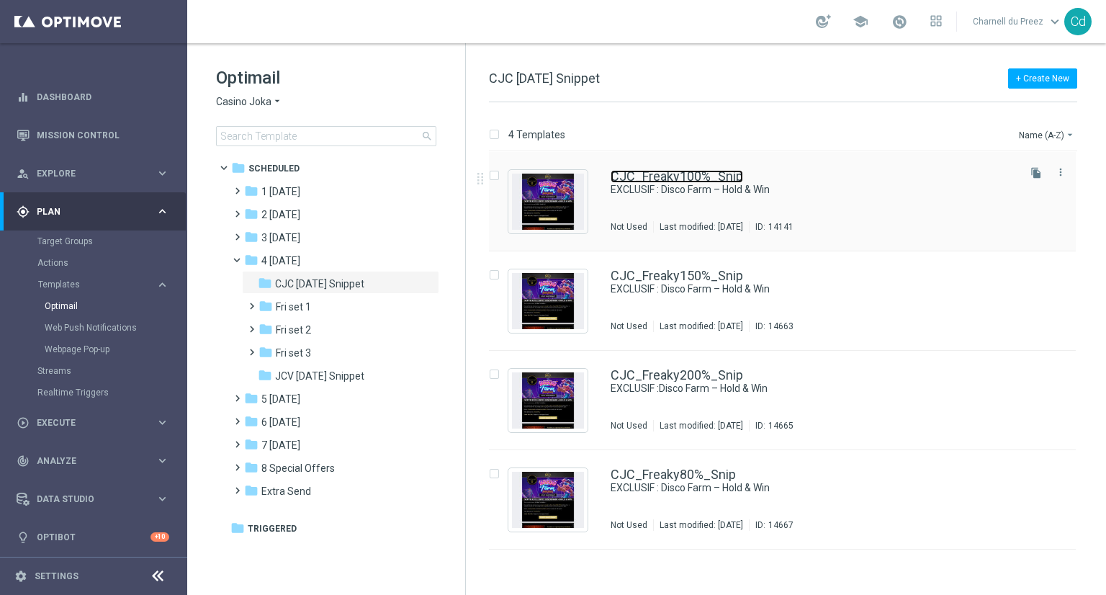
click at [683, 173] on link "CJC_Freaky100%_Snip" at bounding box center [677, 176] width 133 height 13
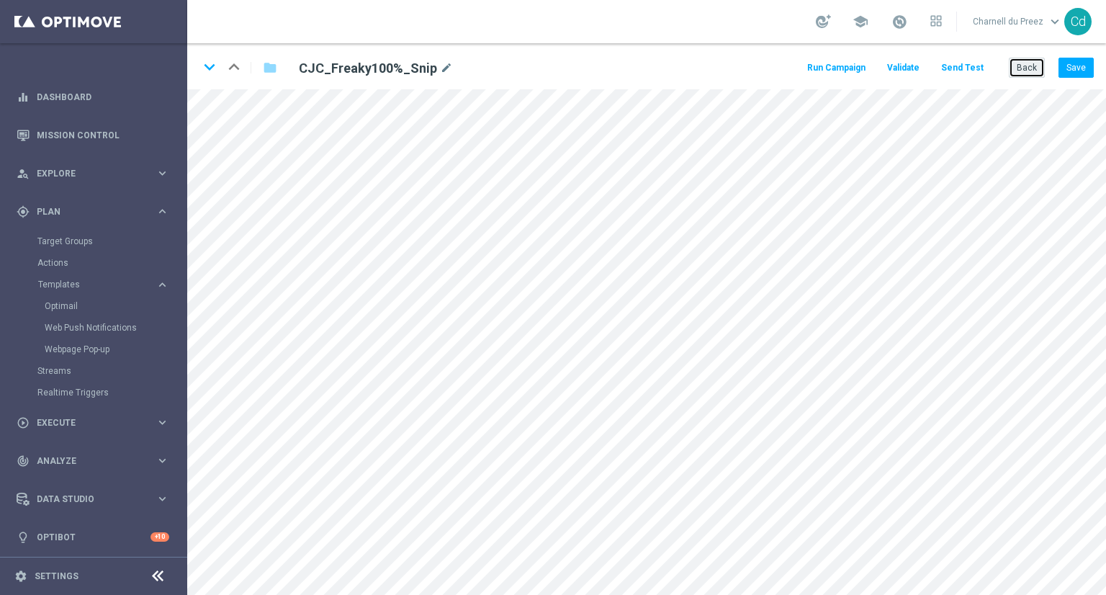
click at [1031, 71] on button "Back" at bounding box center [1027, 68] width 36 height 20
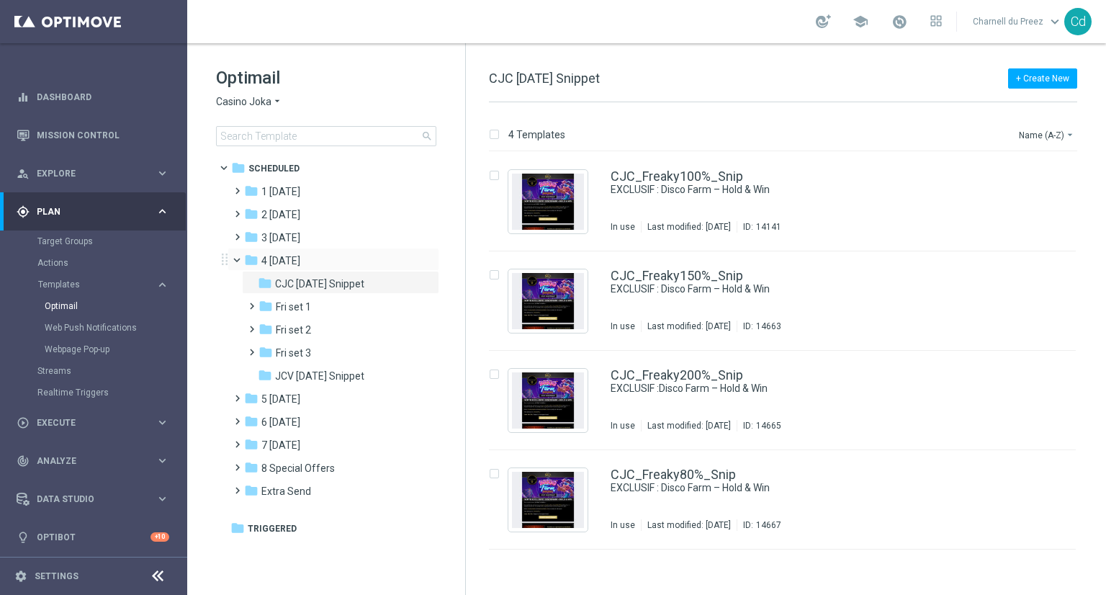
click at [241, 259] on span at bounding box center [244, 257] width 6 height 6
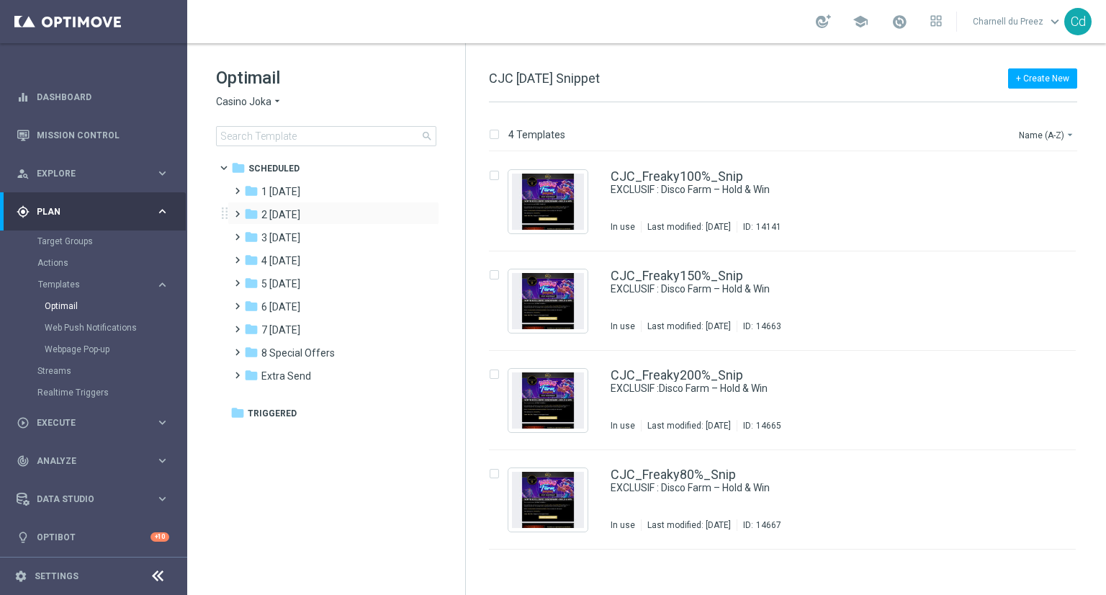
click at [232, 210] on span at bounding box center [234, 208] width 6 height 6
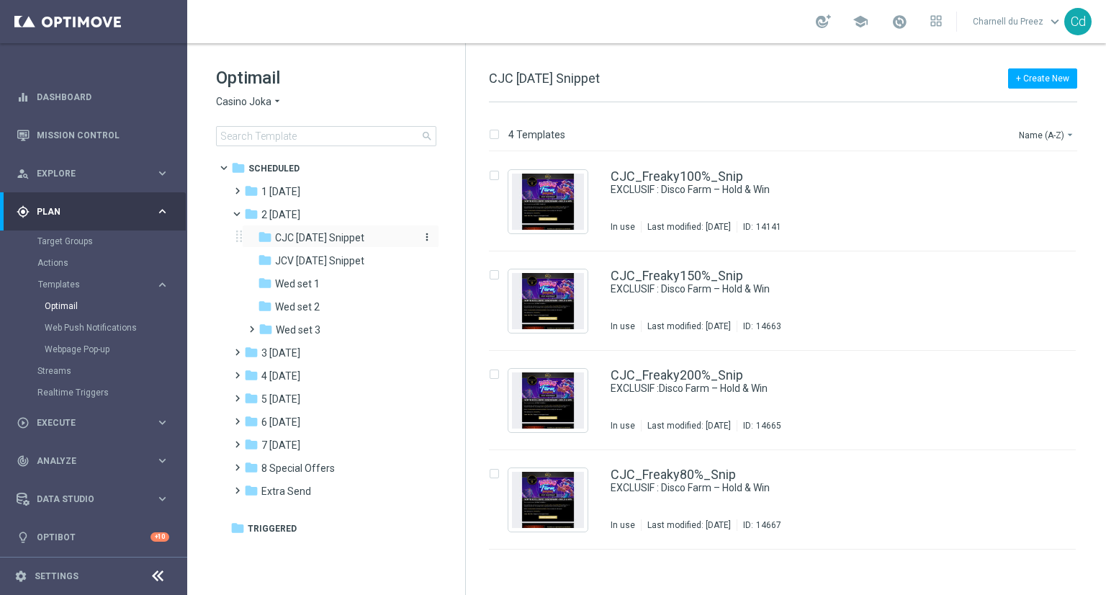
click at [320, 239] on span "CJC [DATE] Snippet" at bounding box center [319, 237] width 89 height 13
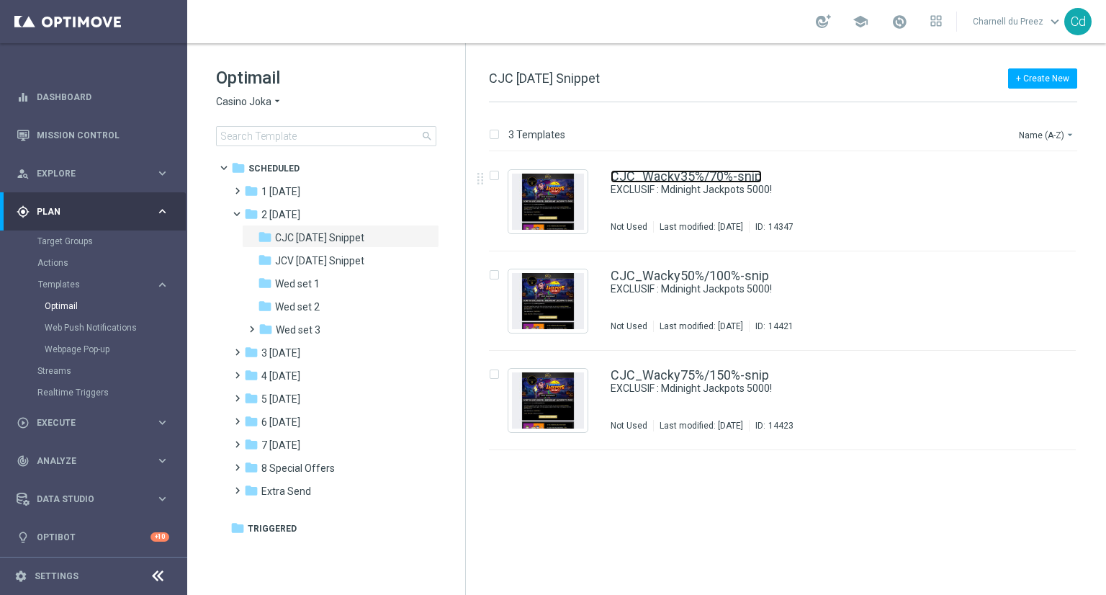
drag, startPoint x: 686, startPoint y: 176, endPoint x: 747, endPoint y: 186, distance: 61.9
click at [686, 176] on link "CJC_Wacky35%/70%-snip" at bounding box center [686, 176] width 151 height 13
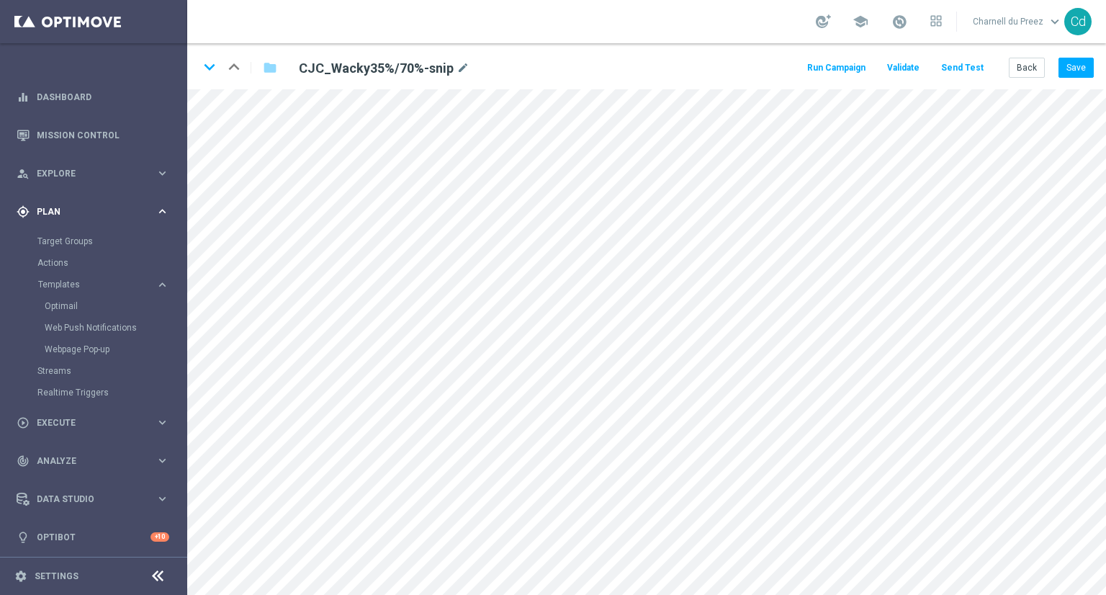
click at [161, 208] on icon "keyboard_arrow_right" at bounding box center [163, 212] width 14 height 14
